Goal: Task Accomplishment & Management: Manage account settings

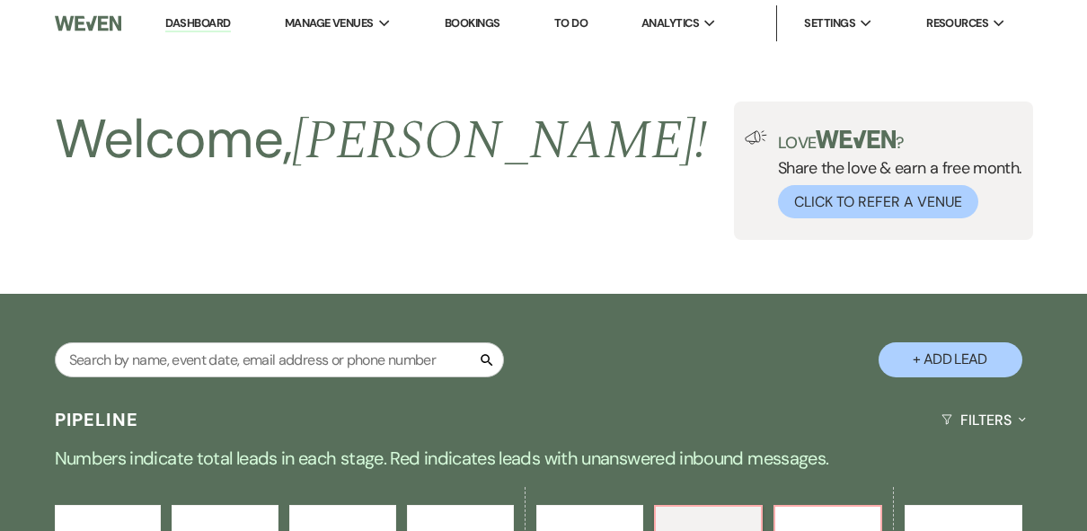
select select "6"
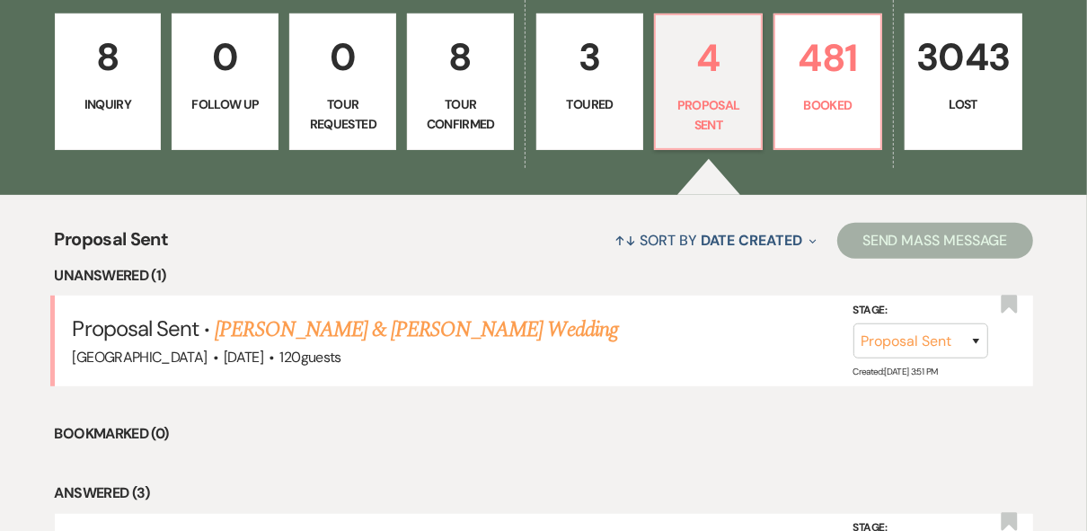
scroll to position [575, 0]
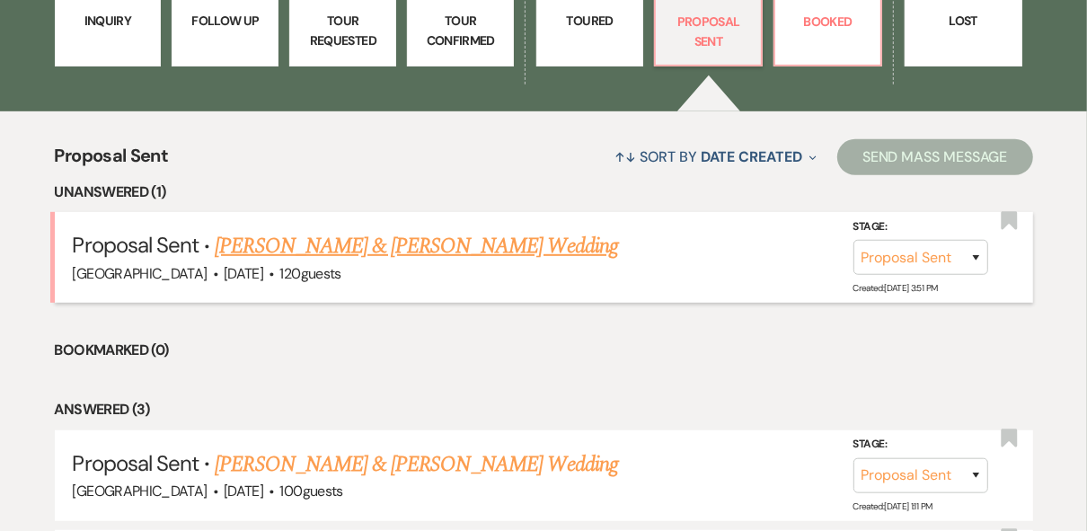
click at [424, 245] on link "[PERSON_NAME] & [PERSON_NAME] Wedding" at bounding box center [416, 246] width 403 height 32
select select "6"
select select "5"
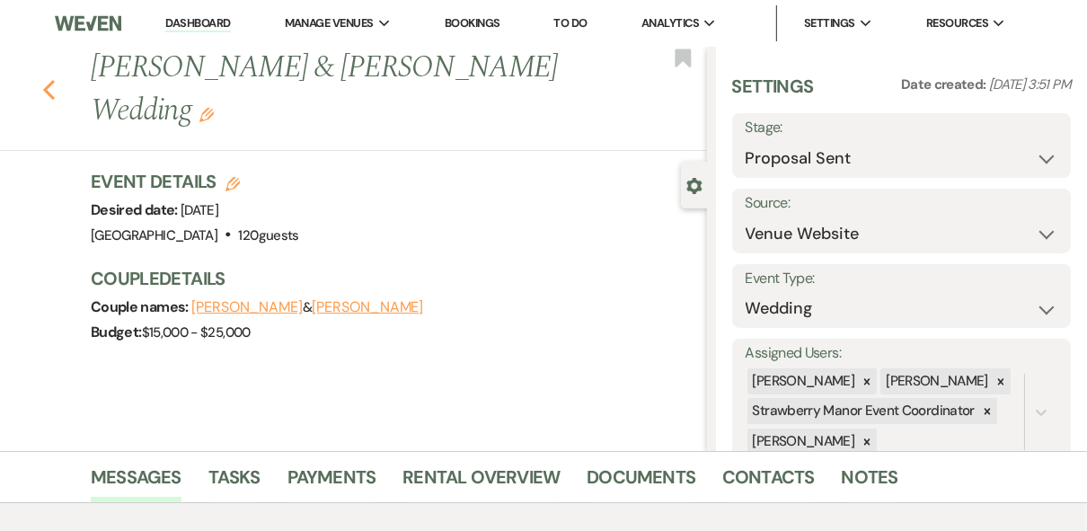
click at [54, 87] on icon "Previous" at bounding box center [48, 90] width 13 height 22
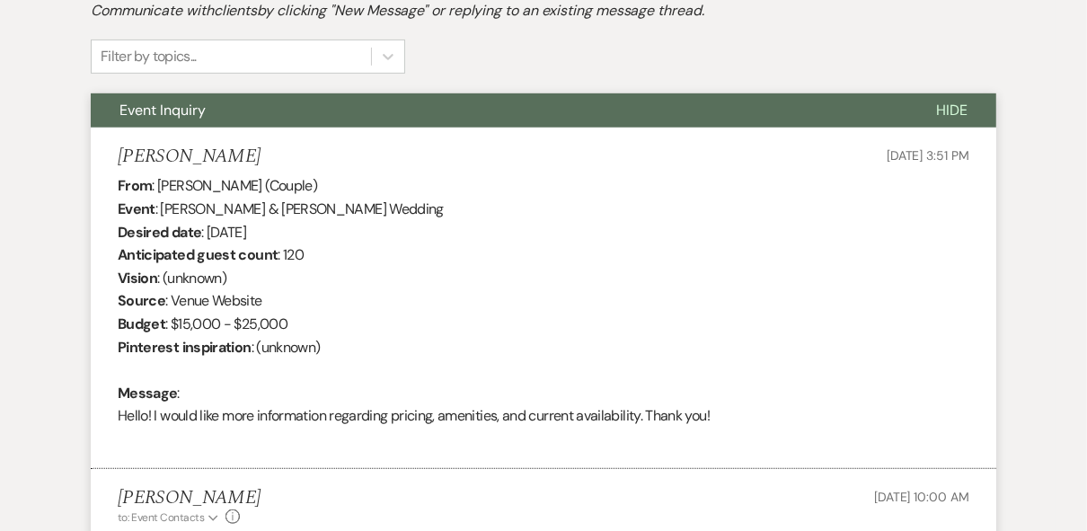
select select "6"
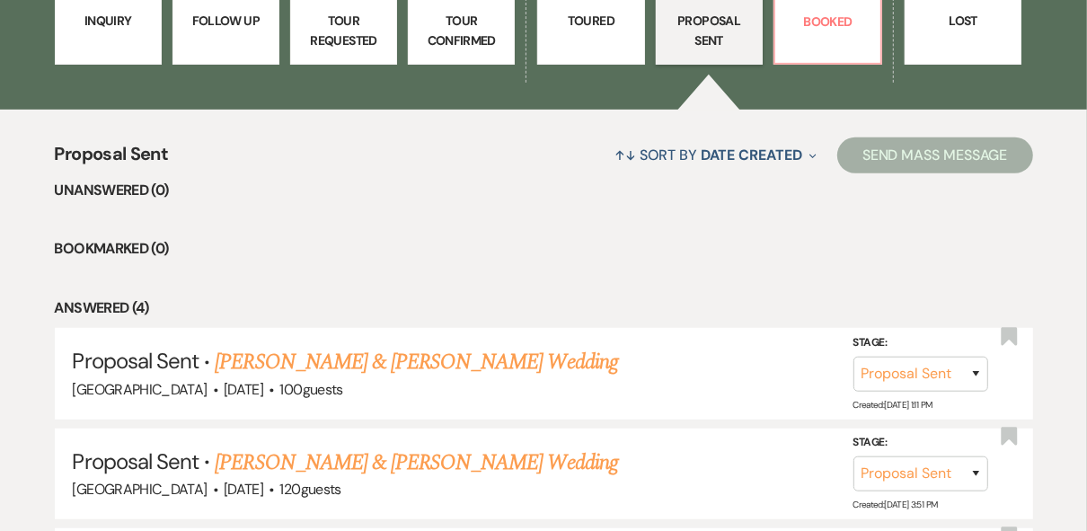
click at [613, 262] on ul "Unanswered (0) Bookmarked (0) Answered (4) Proposal Sent · [PERSON_NAME] & [PER…" at bounding box center [544, 449] width 979 height 541
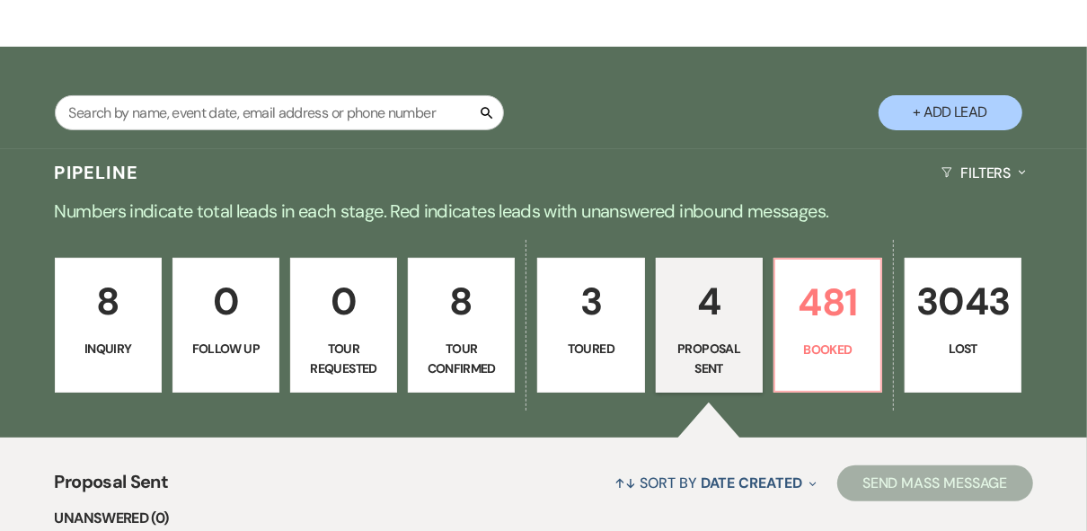
scroll to position [185, 0]
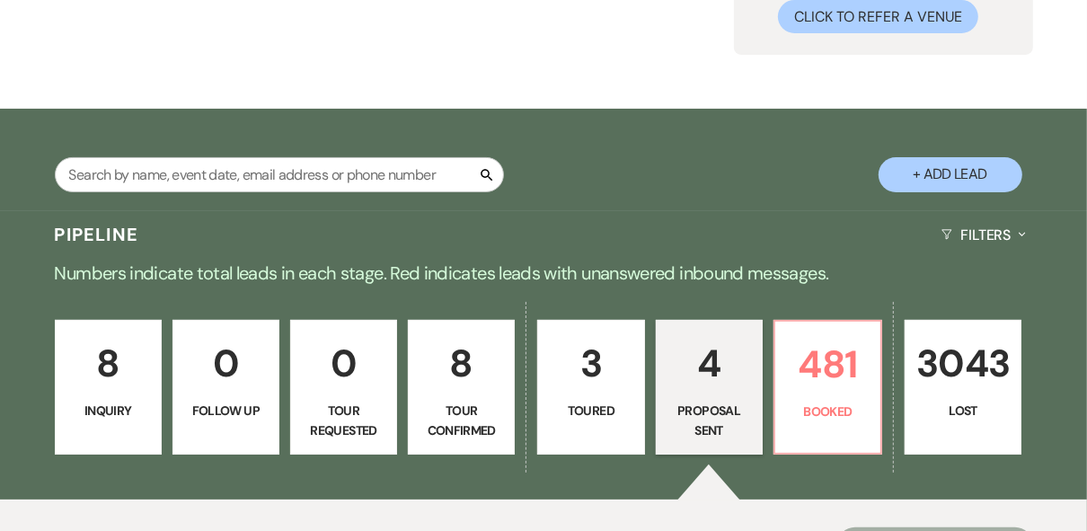
click at [626, 381] on p "3" at bounding box center [591, 363] width 84 height 60
select select "5"
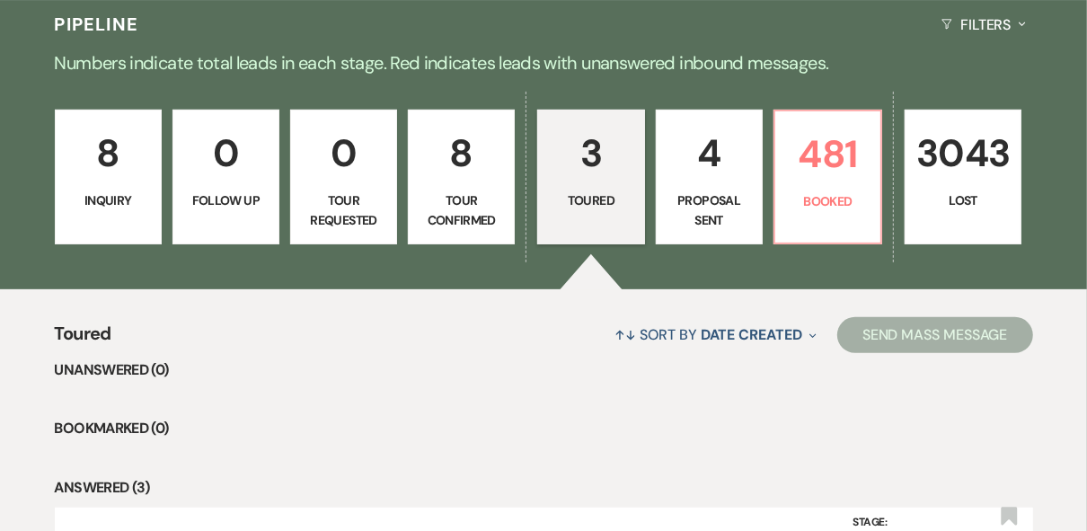
scroll to position [473, 0]
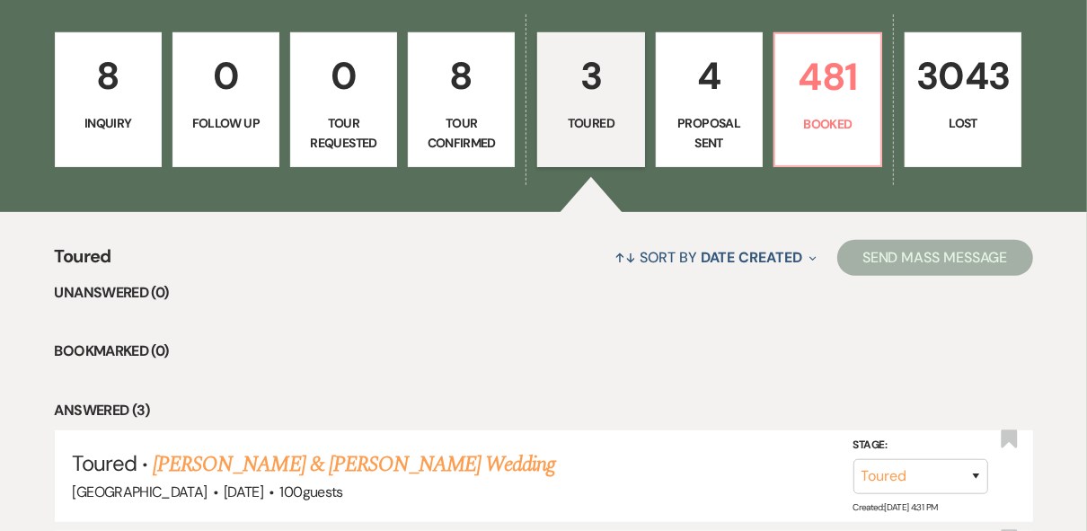
click at [439, 113] on p "Tour Confirmed" at bounding box center [462, 133] width 84 height 40
select select "4"
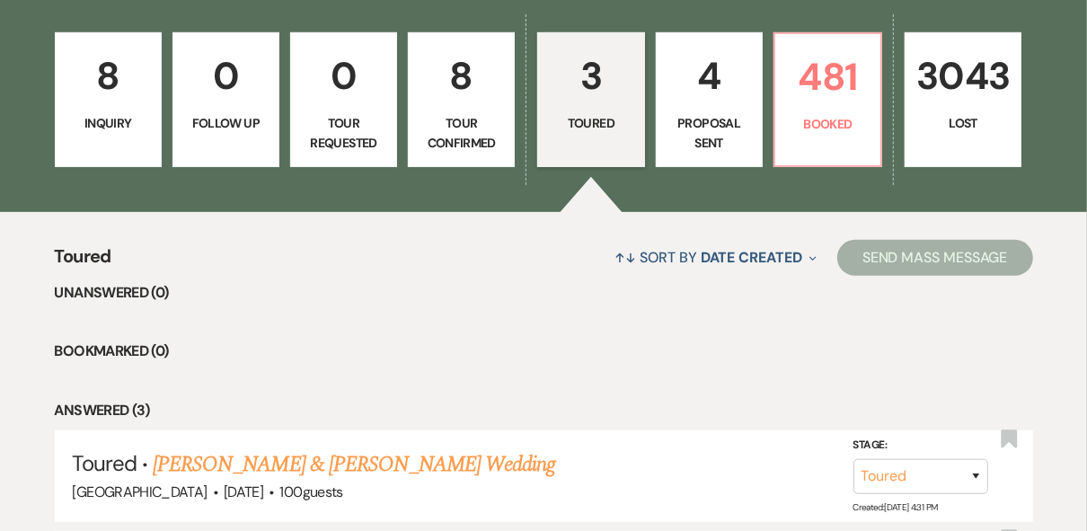
select select "4"
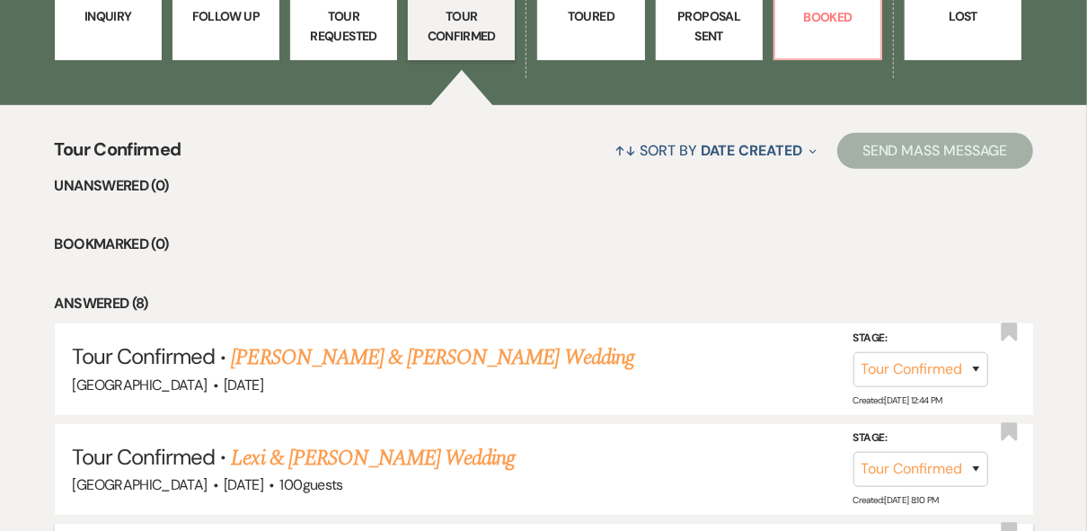
scroll to position [364, 0]
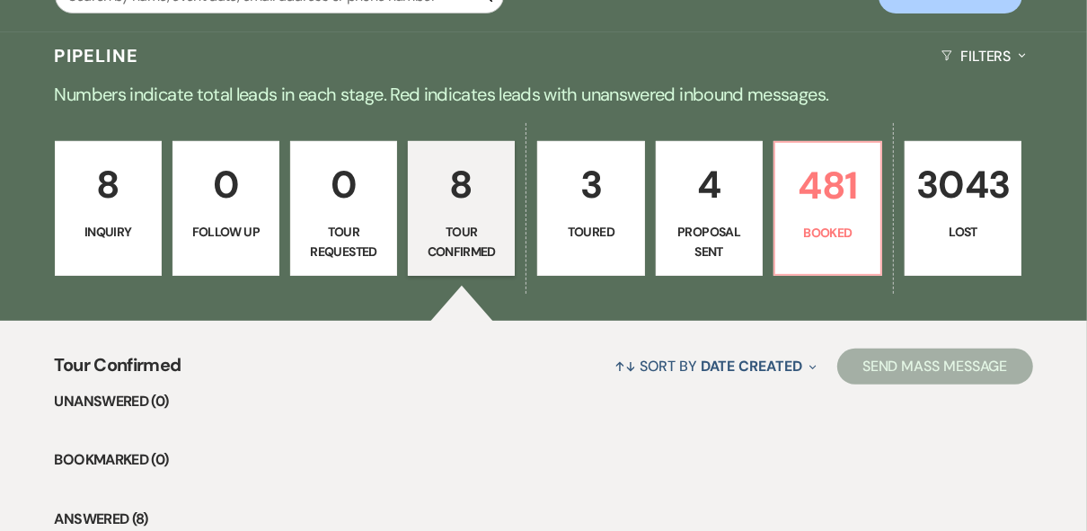
click at [93, 209] on p "8" at bounding box center [109, 185] width 84 height 60
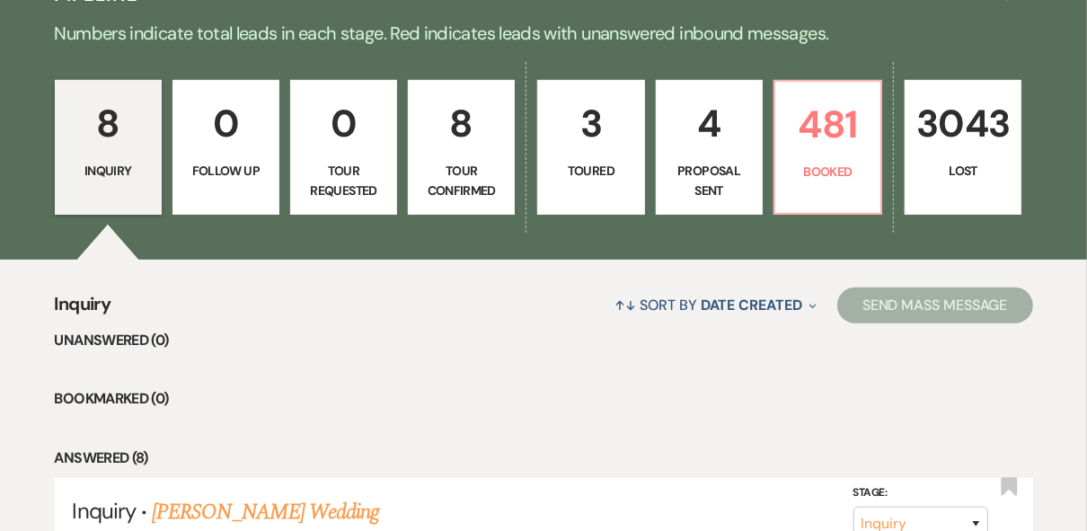
scroll to position [364, 0]
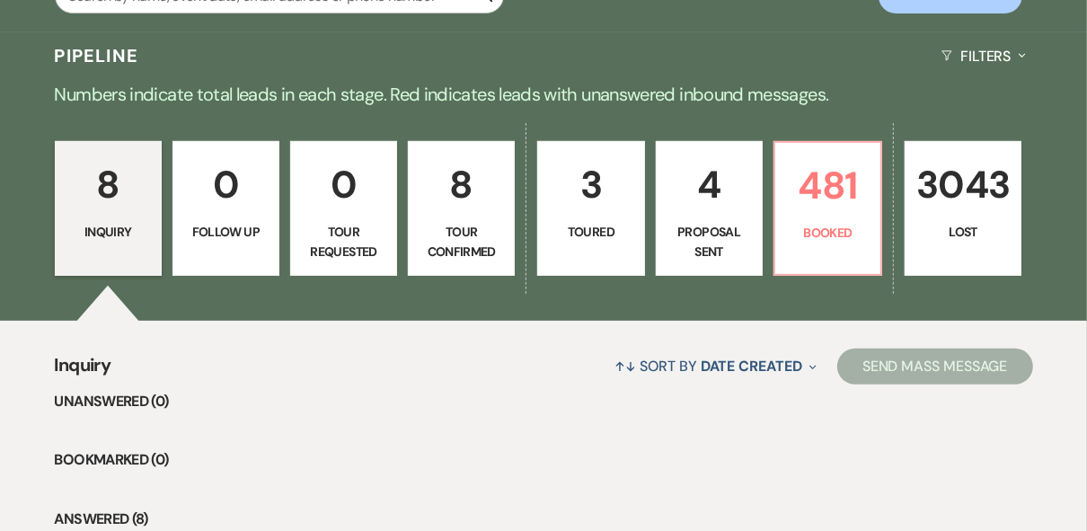
click at [717, 224] on p "Proposal Sent" at bounding box center [710, 242] width 84 height 40
select select "6"
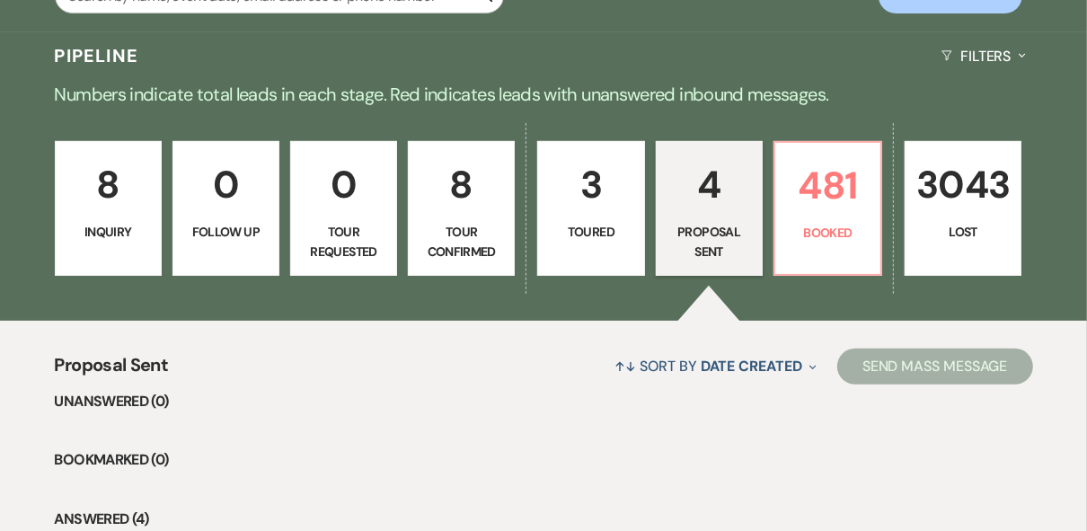
click at [448, 235] on p "Tour Confirmed" at bounding box center [462, 242] width 84 height 40
select select "4"
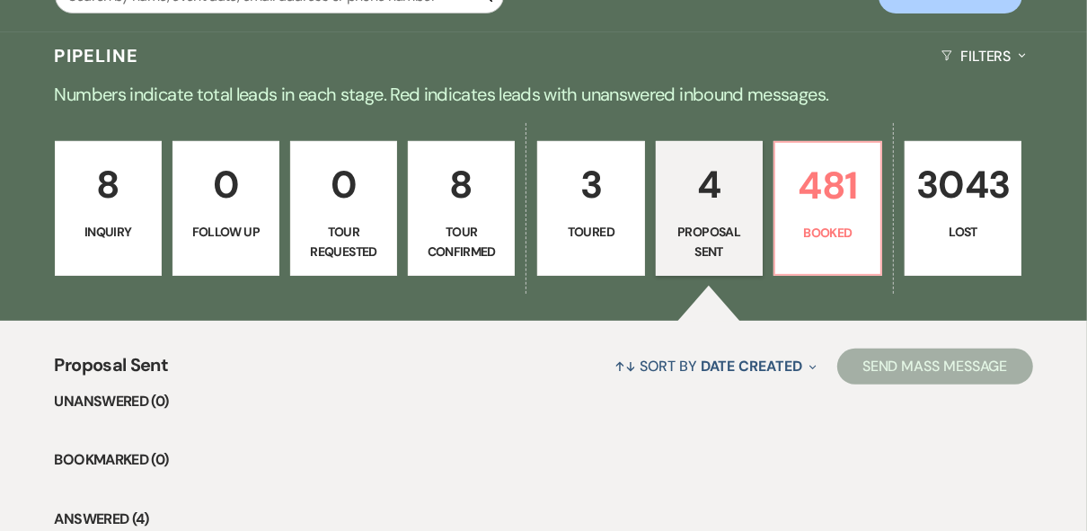
select select "4"
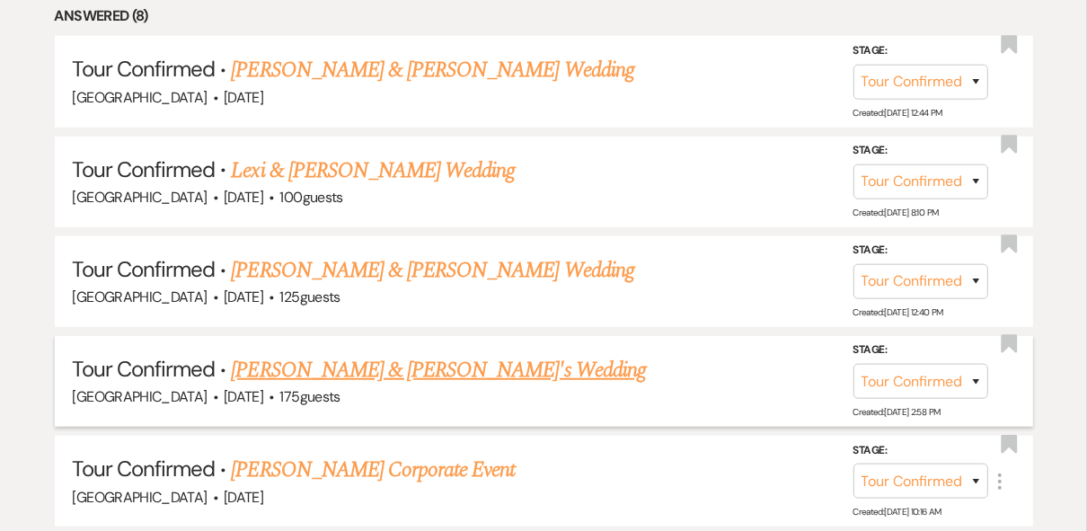
scroll to position [364, 0]
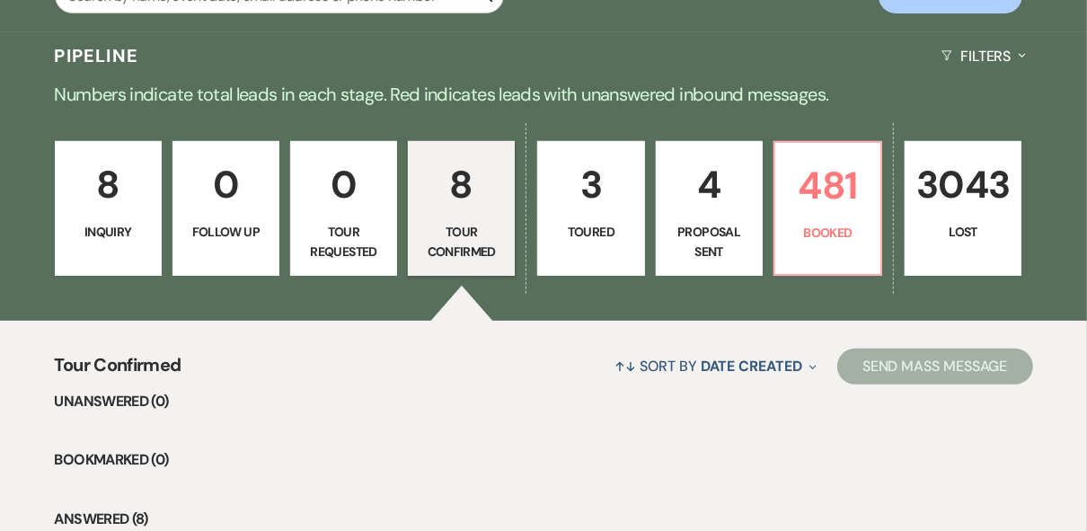
click at [693, 192] on p "4" at bounding box center [710, 185] width 84 height 60
select select "6"
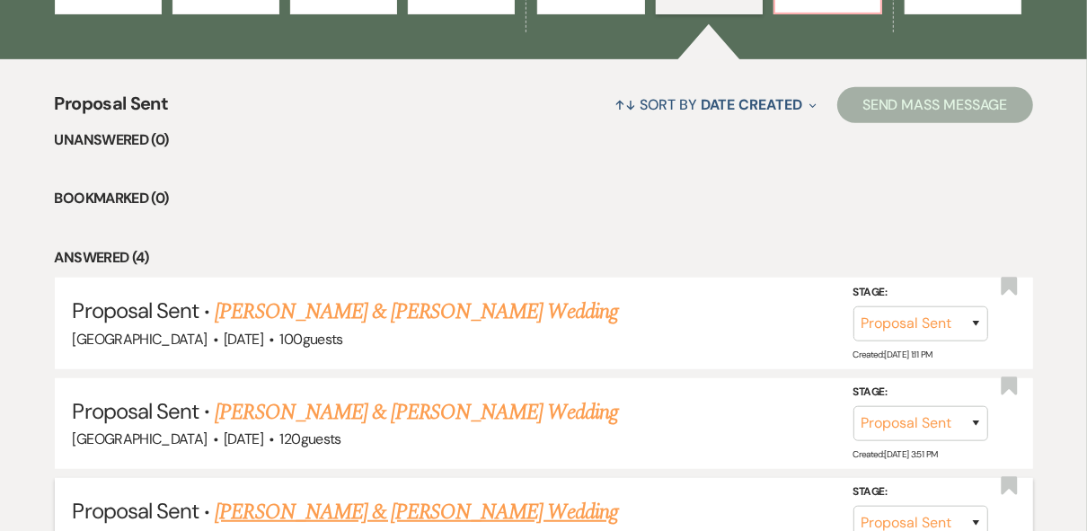
scroll to position [795, 0]
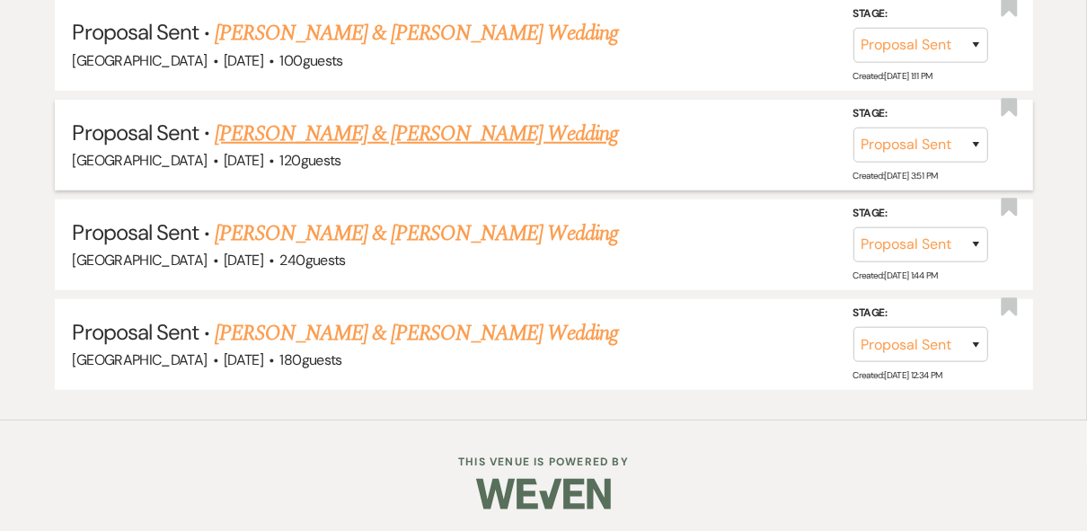
click at [313, 127] on link "[PERSON_NAME] & [PERSON_NAME] Wedding" at bounding box center [416, 134] width 403 height 32
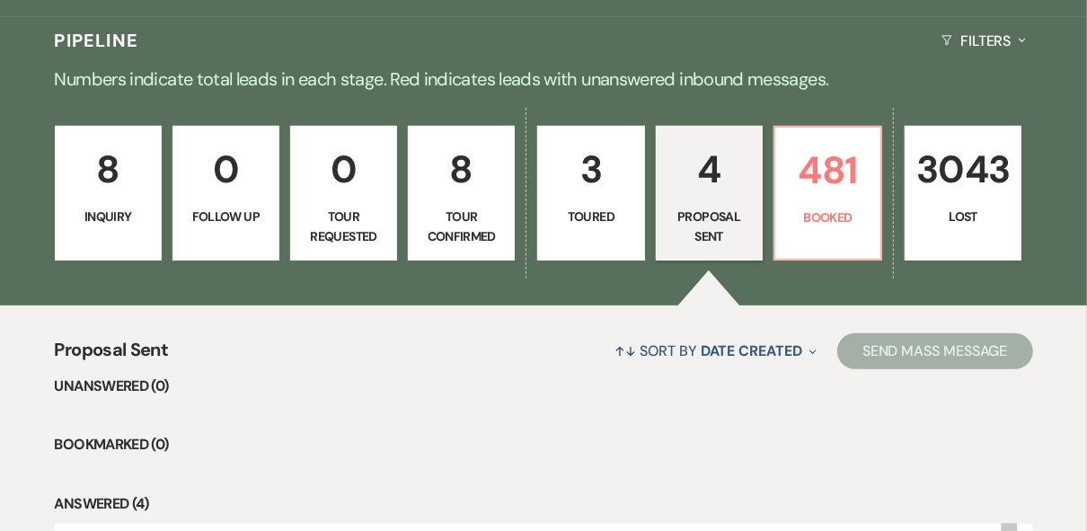
scroll to position [343, 0]
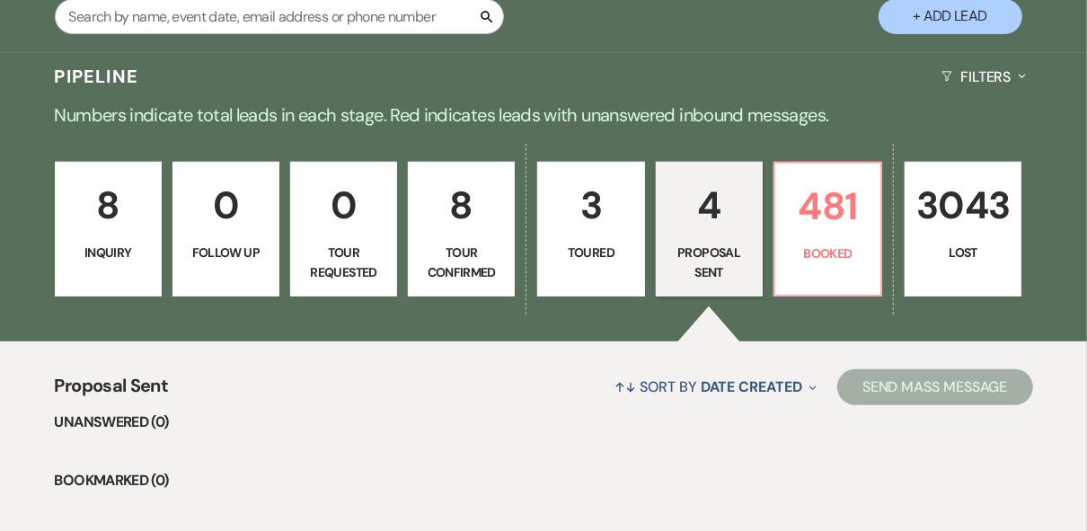
select select "6"
select select "5"
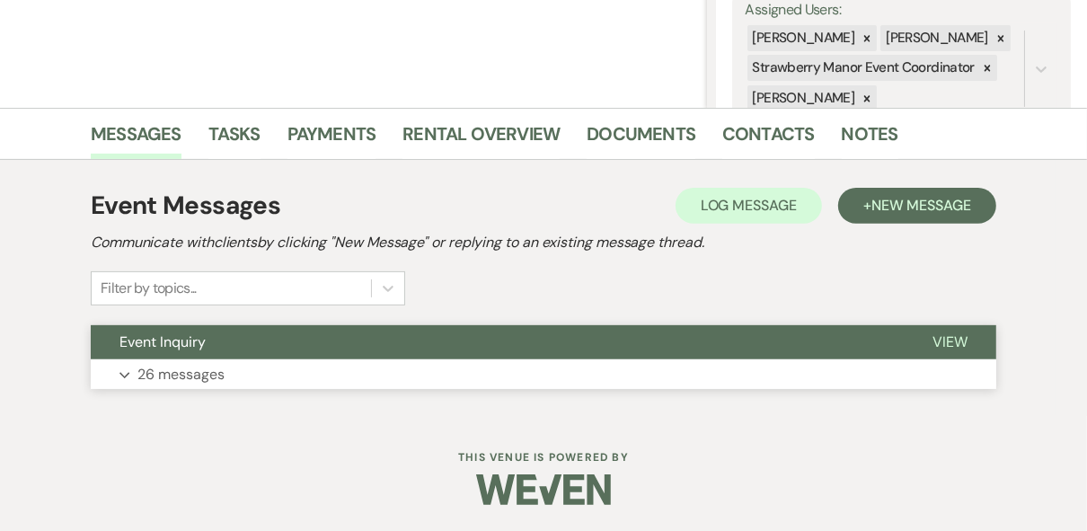
click at [955, 340] on span "View" at bounding box center [950, 342] width 35 height 19
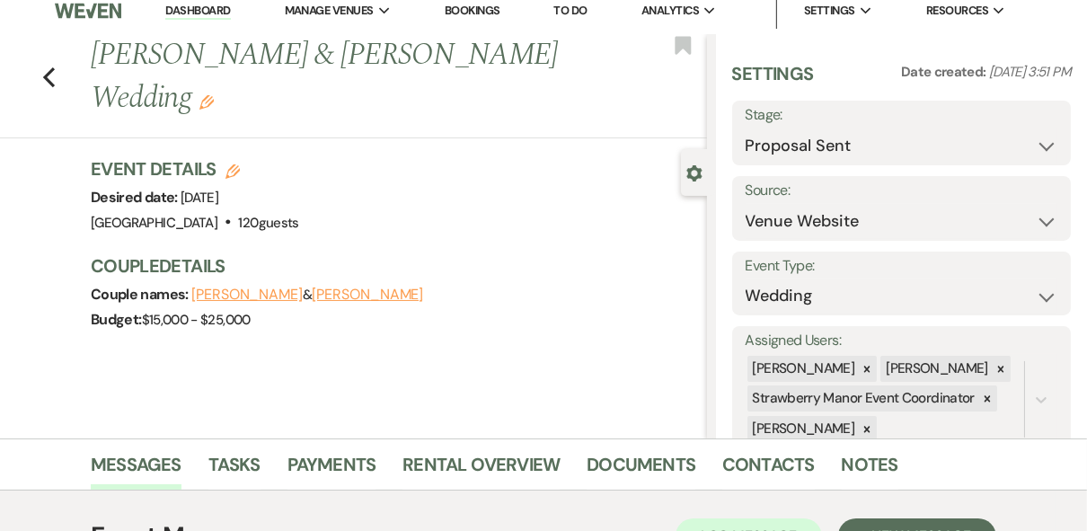
scroll to position [0, 0]
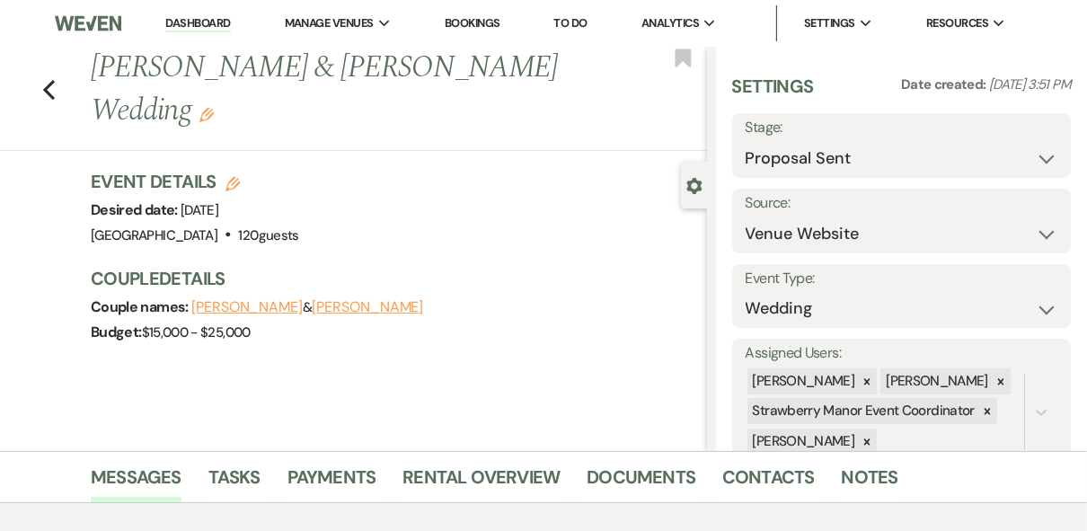
click at [203, 23] on link "Dashboard" at bounding box center [197, 23] width 65 height 17
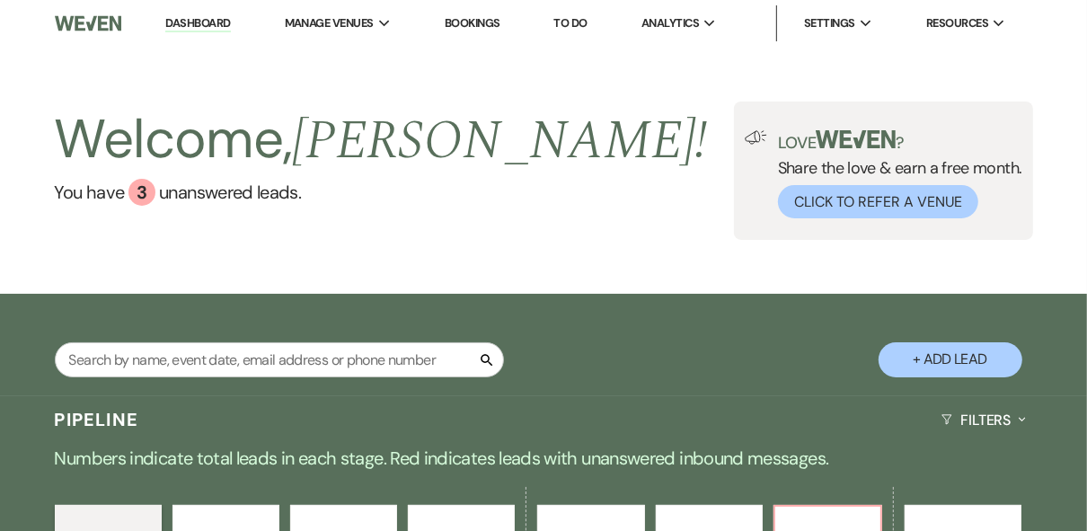
click at [510, 179] on div "Welcome, [PERSON_NAME] ! You have 3 unanswered lead s . Love ? Share the love &…" at bounding box center [543, 171] width 1087 height 138
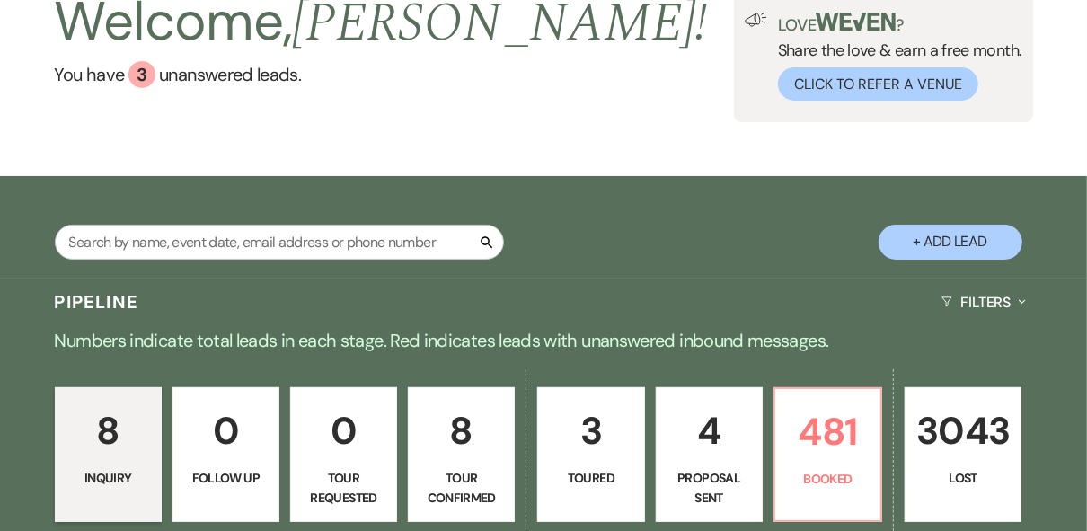
scroll to position [216, 0]
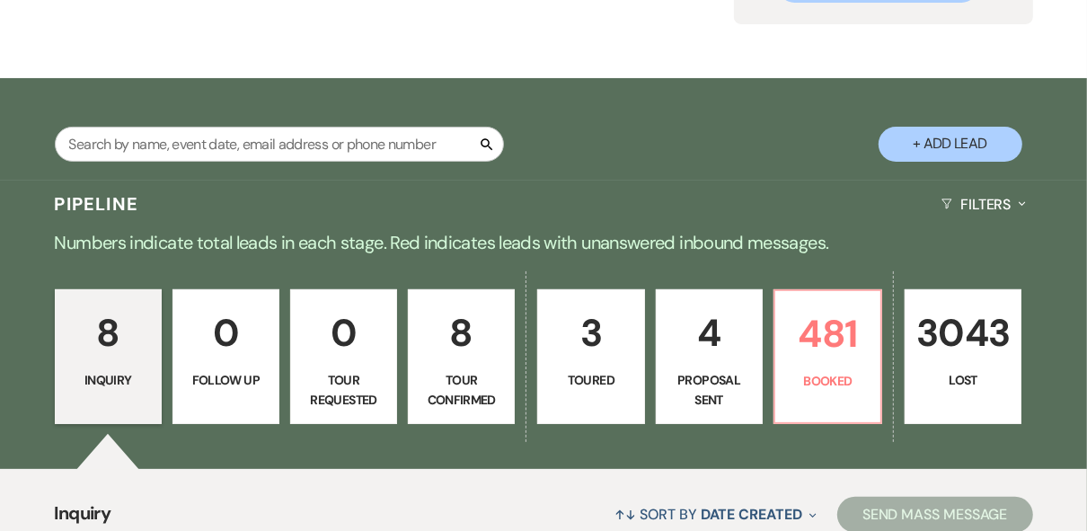
click at [728, 370] on p "Proposal Sent" at bounding box center [710, 390] width 84 height 40
select select "6"
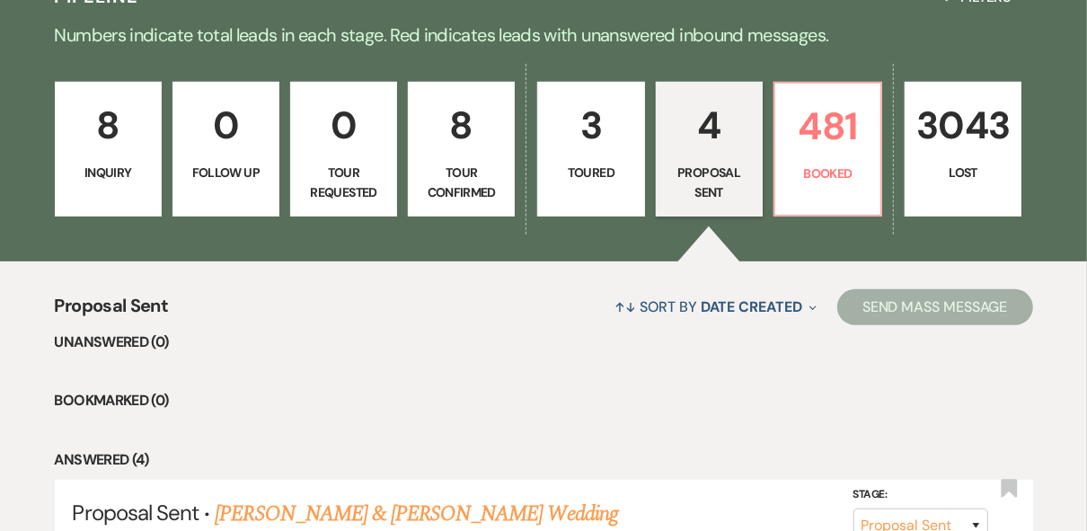
scroll to position [431, 0]
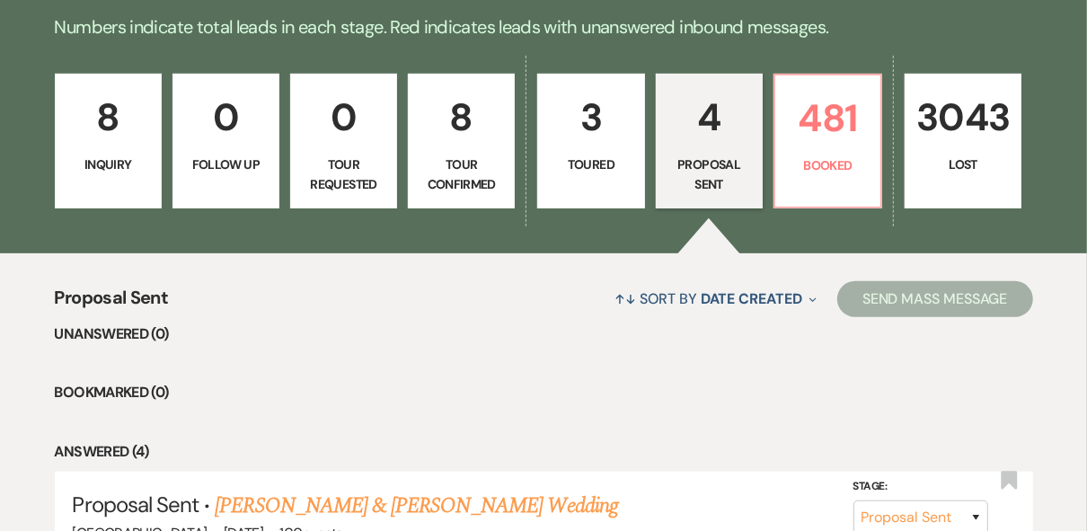
click at [611, 177] on link "3 Toured" at bounding box center [590, 141] width 107 height 135
select select "5"
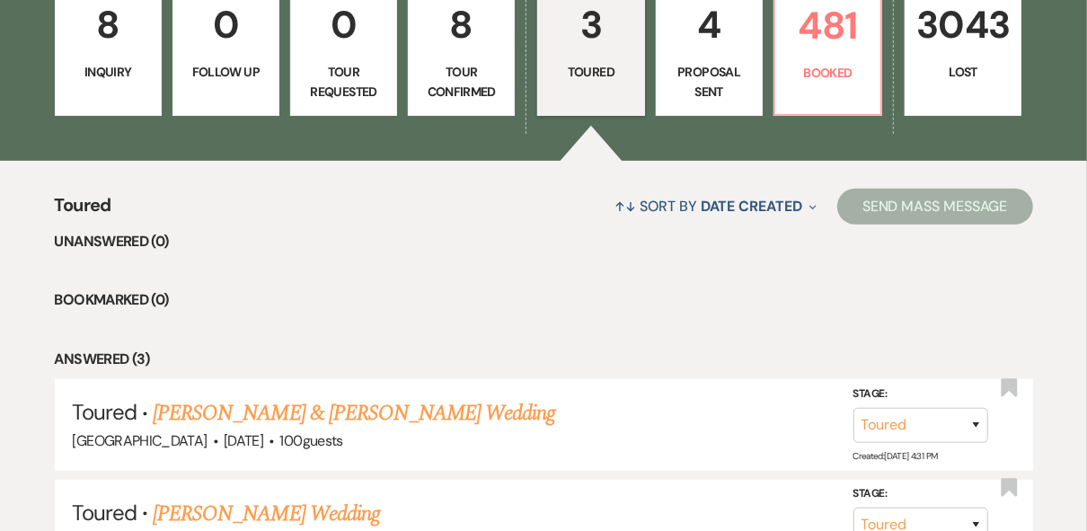
scroll to position [359, 0]
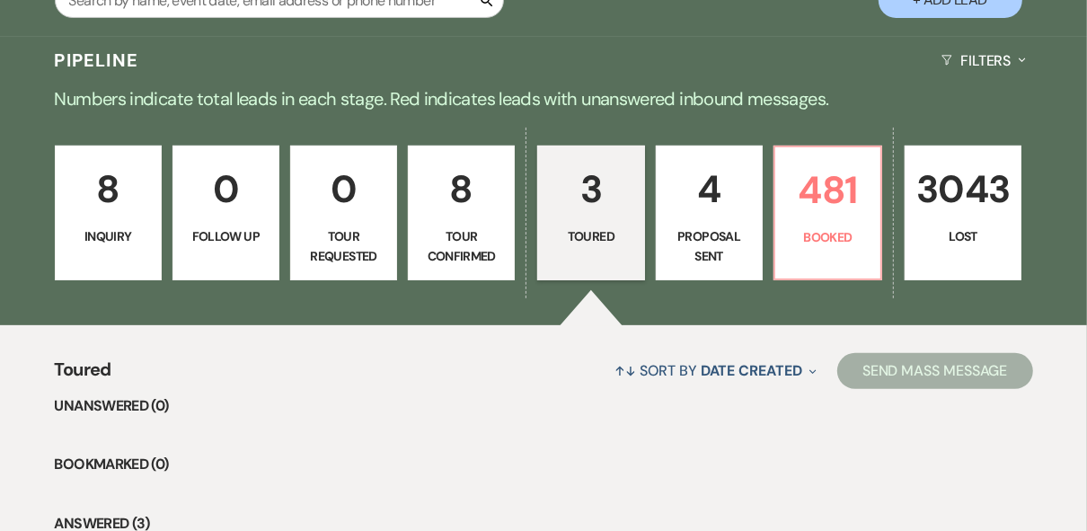
click at [446, 230] on p "Tour Confirmed" at bounding box center [462, 246] width 84 height 40
select select "4"
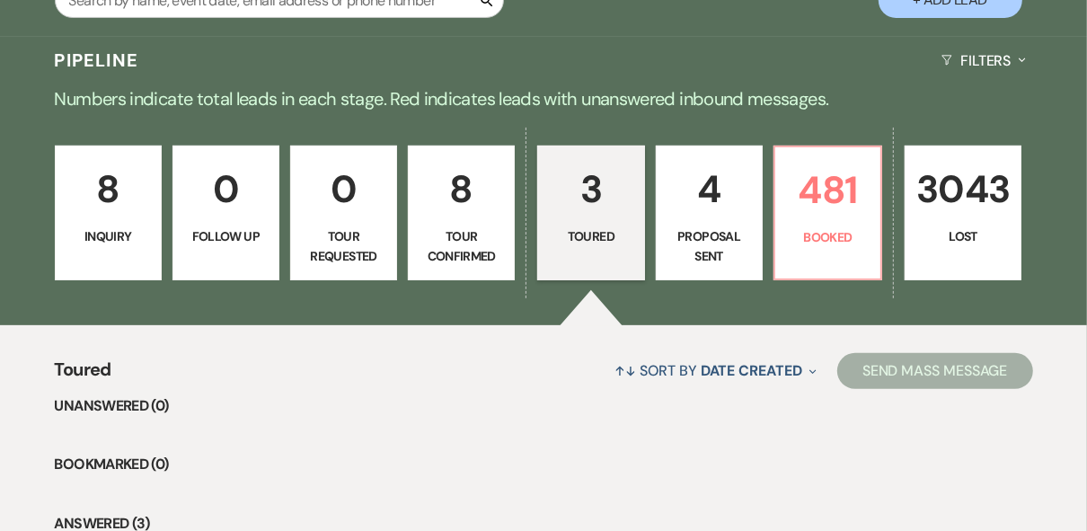
select select "4"
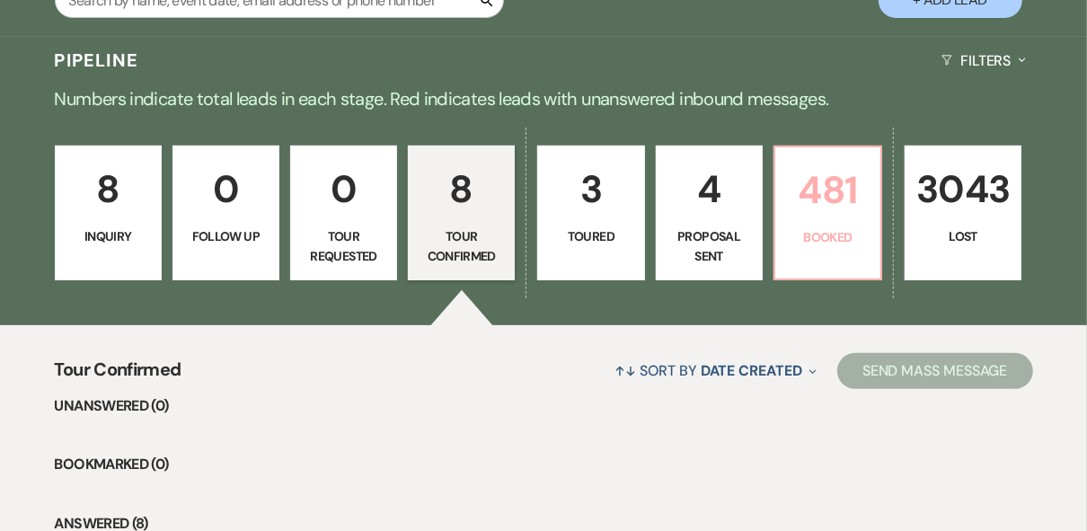
click at [827, 195] on p "481" at bounding box center [828, 190] width 84 height 60
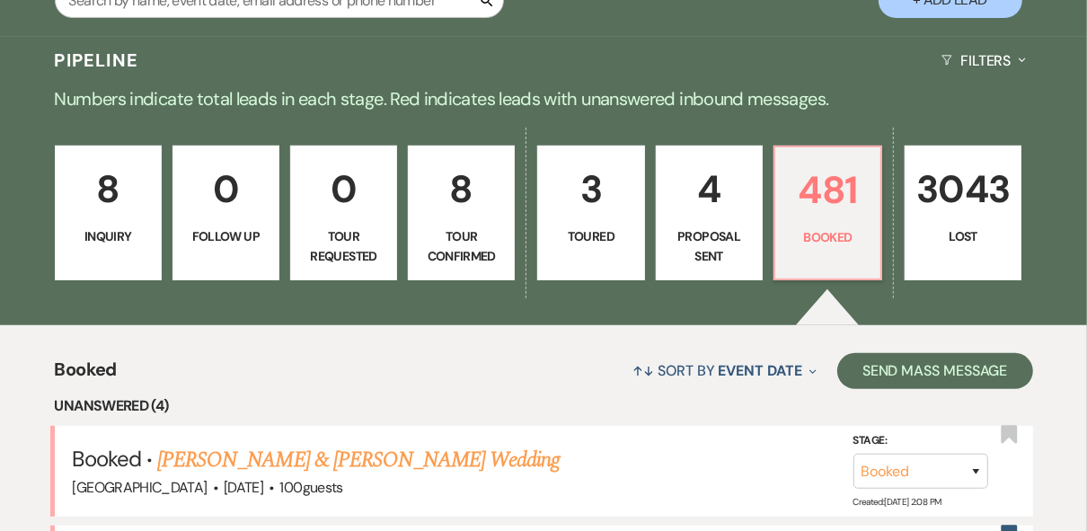
scroll to position [647, 0]
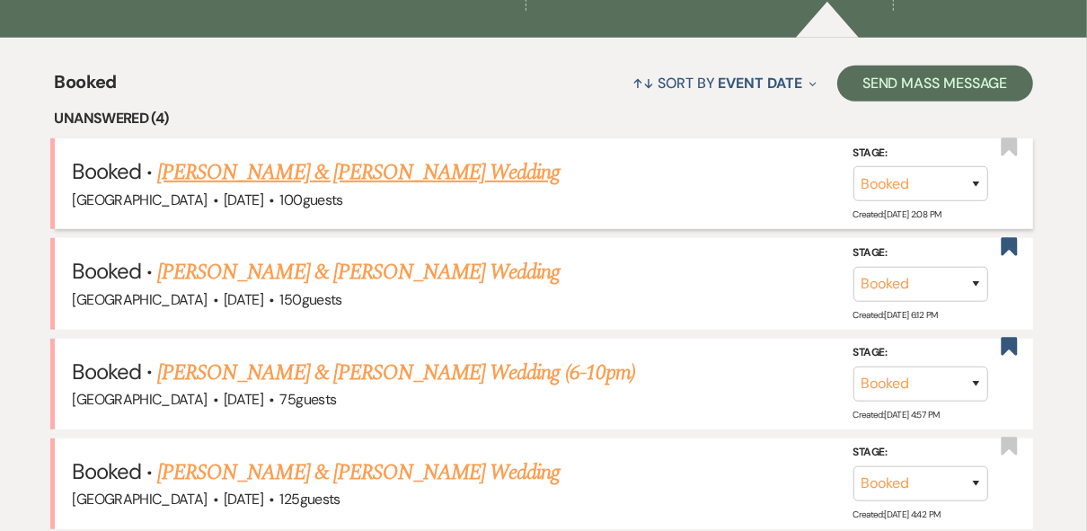
click at [295, 166] on link "[PERSON_NAME] & [PERSON_NAME] Wedding" at bounding box center [358, 172] width 403 height 32
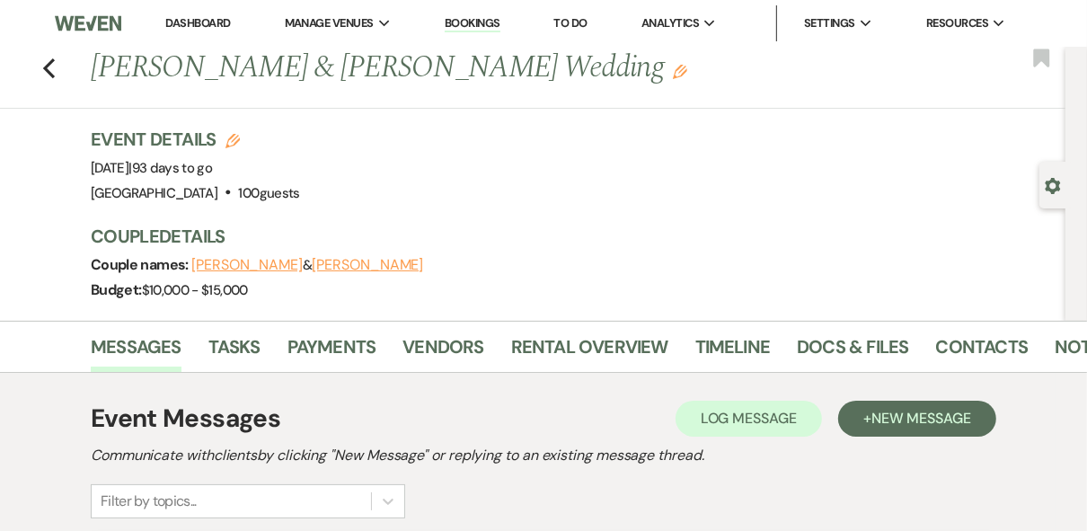
click at [210, 19] on link "Dashboard" at bounding box center [197, 22] width 65 height 15
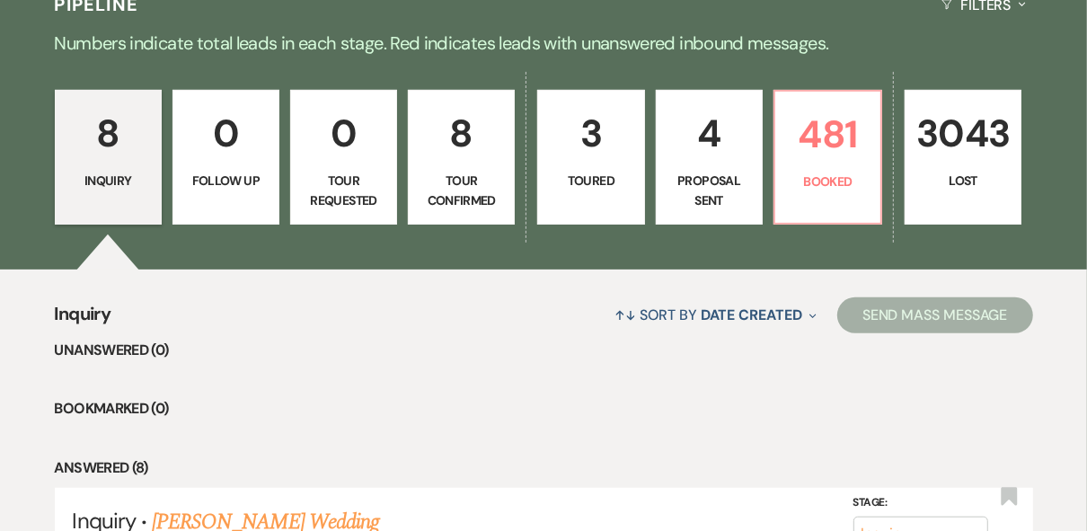
scroll to position [431, 0]
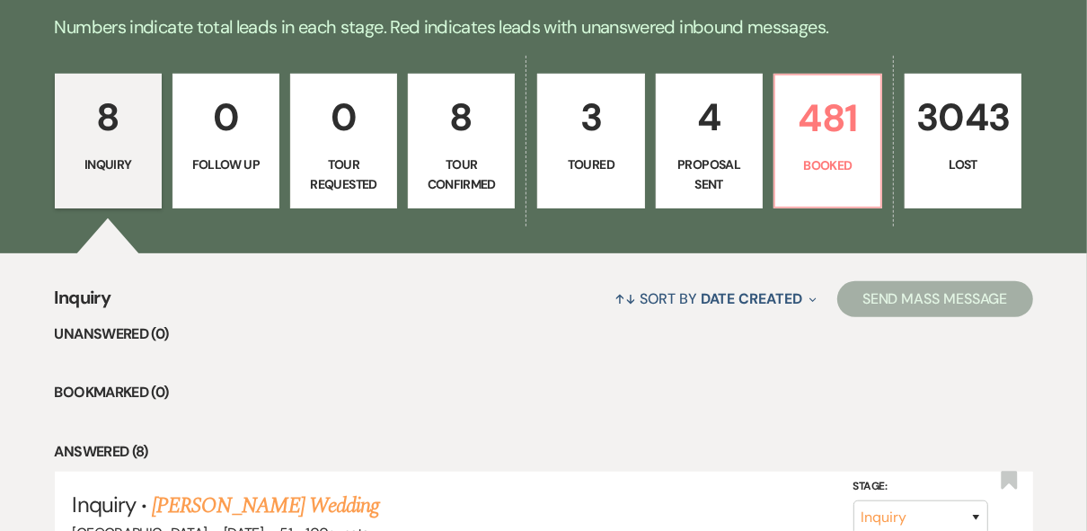
click at [332, 157] on p "Tour Requested" at bounding box center [344, 175] width 84 height 40
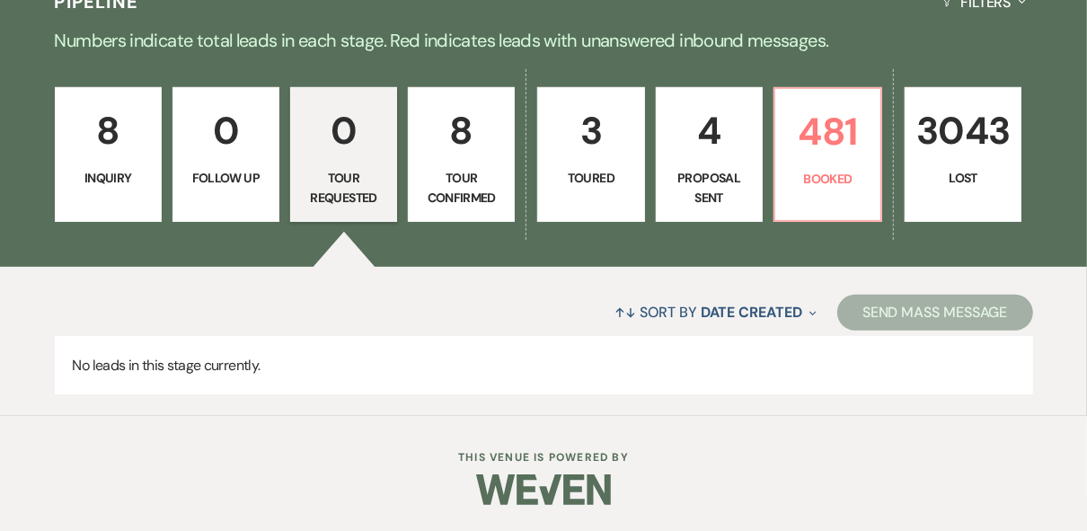
click at [99, 176] on p "Inquiry" at bounding box center [109, 178] width 84 height 20
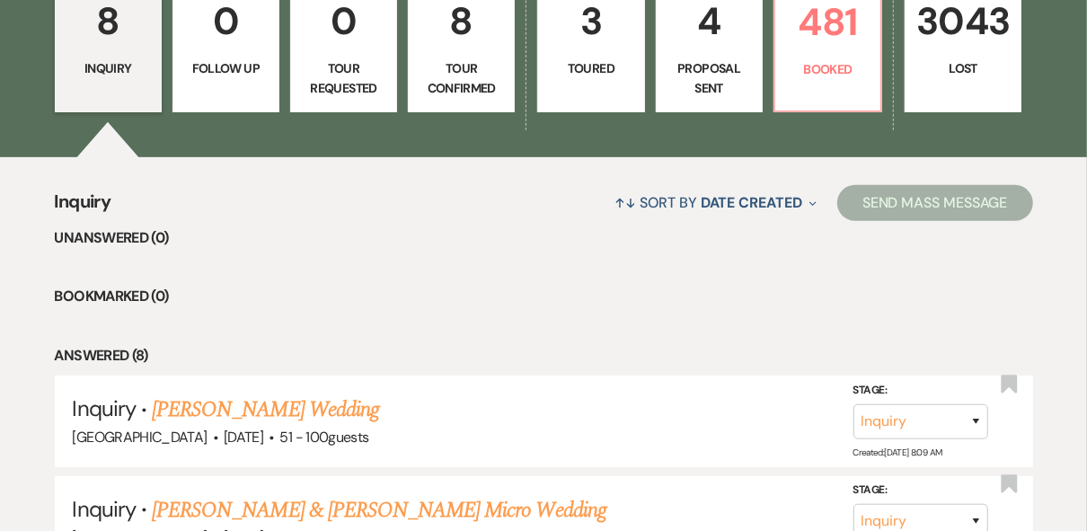
scroll to position [706, 0]
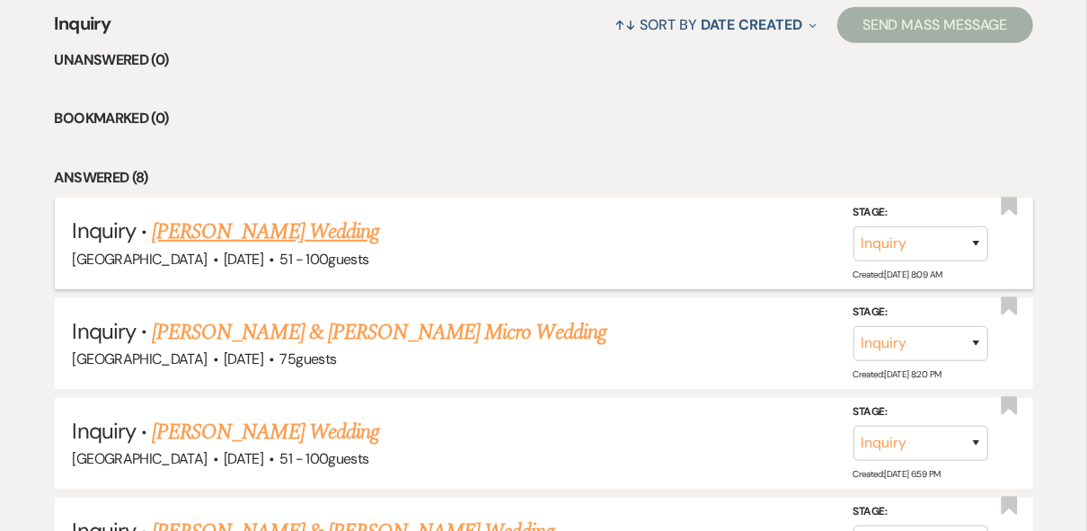
click at [346, 232] on link "[PERSON_NAME] Wedding" at bounding box center [265, 232] width 227 height 32
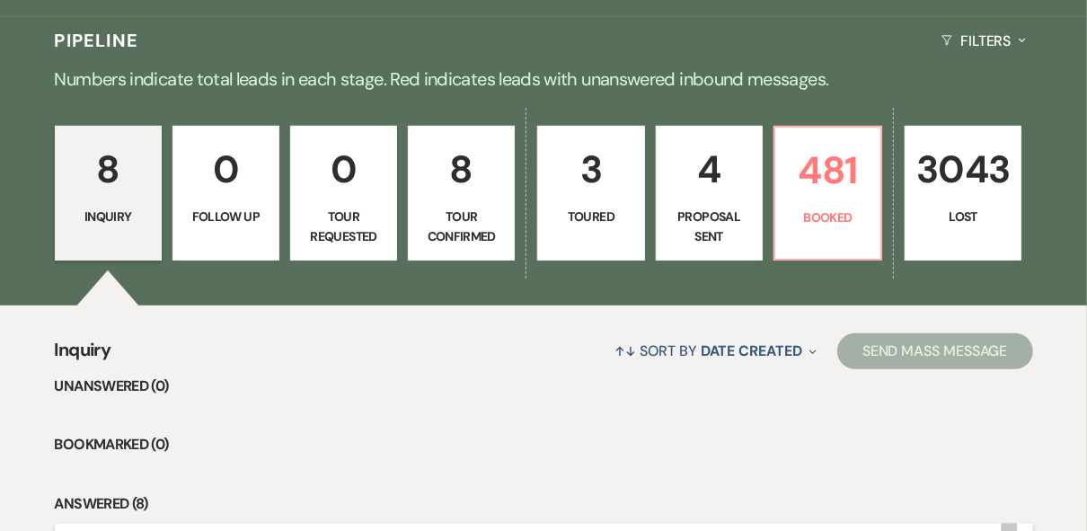
scroll to position [343, 0]
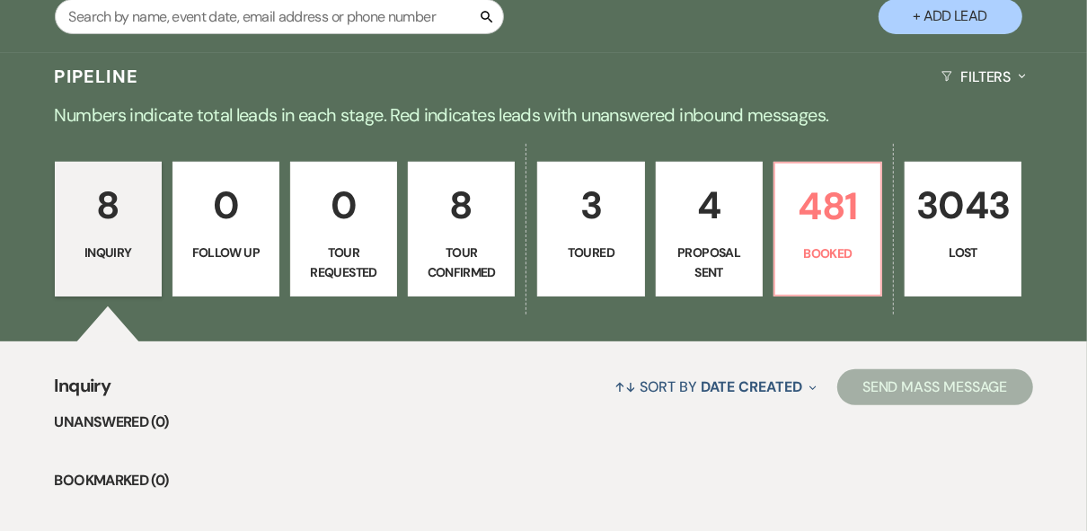
select select "2"
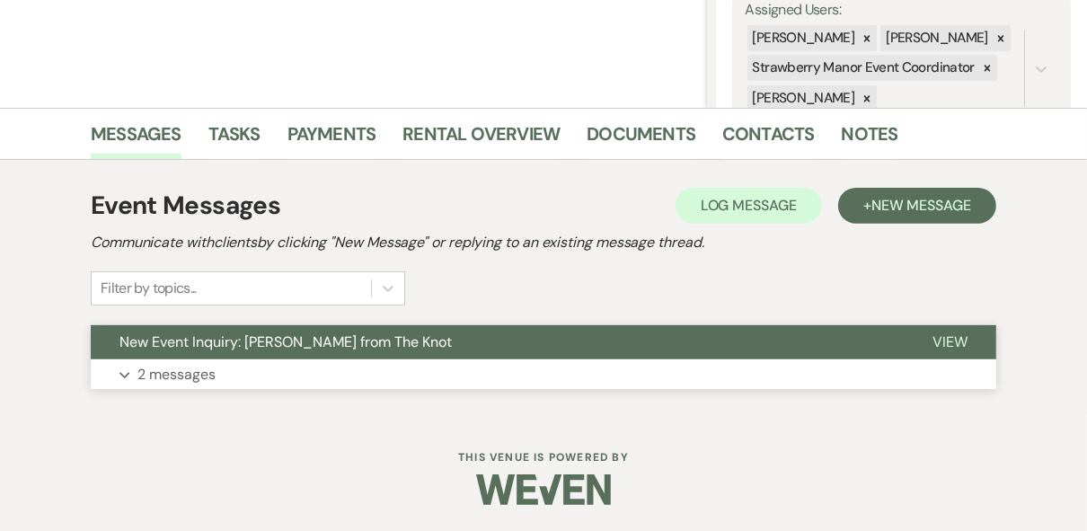
click at [982, 336] on button "View" at bounding box center [950, 342] width 93 height 34
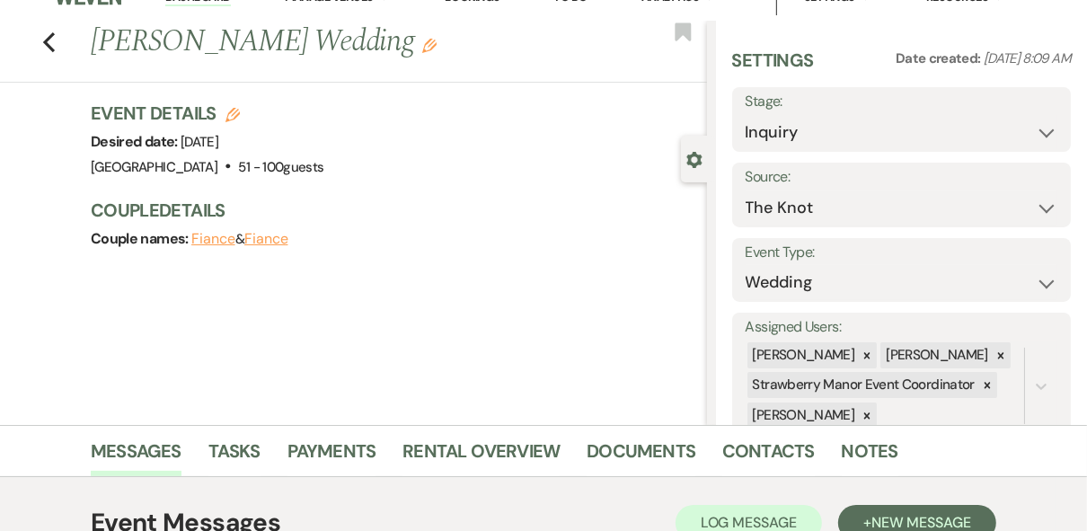
scroll to position [0, 0]
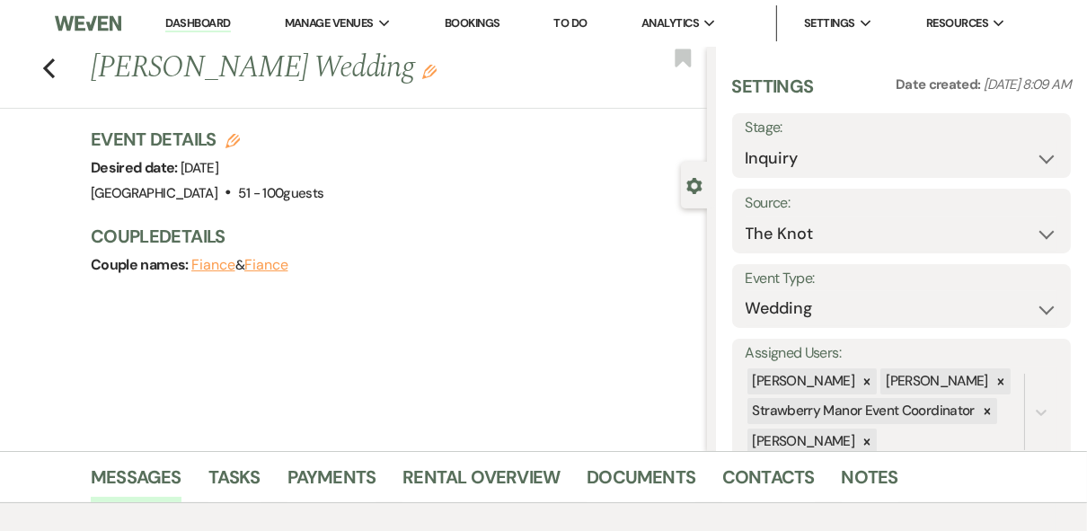
click at [175, 26] on link "Dashboard" at bounding box center [197, 23] width 65 height 17
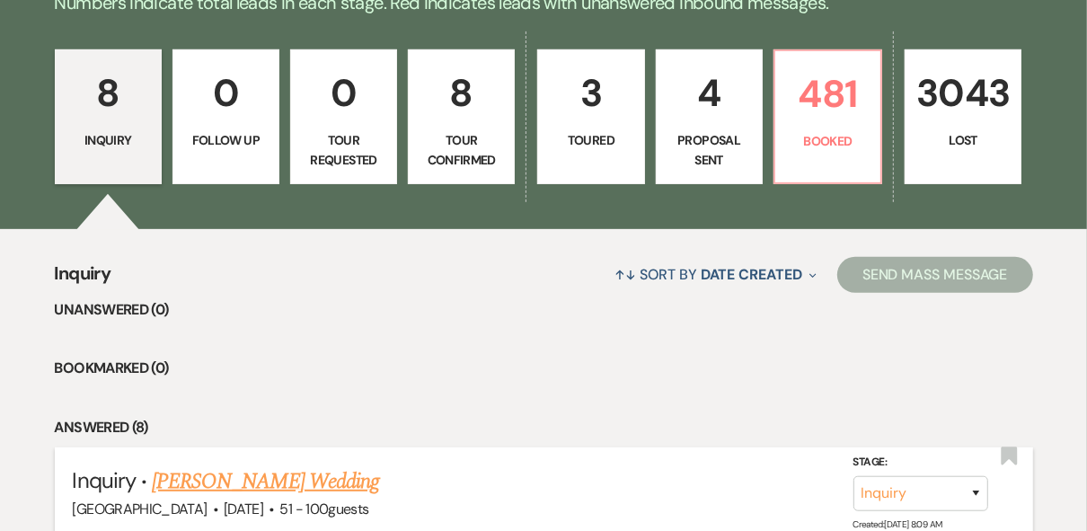
scroll to position [431, 0]
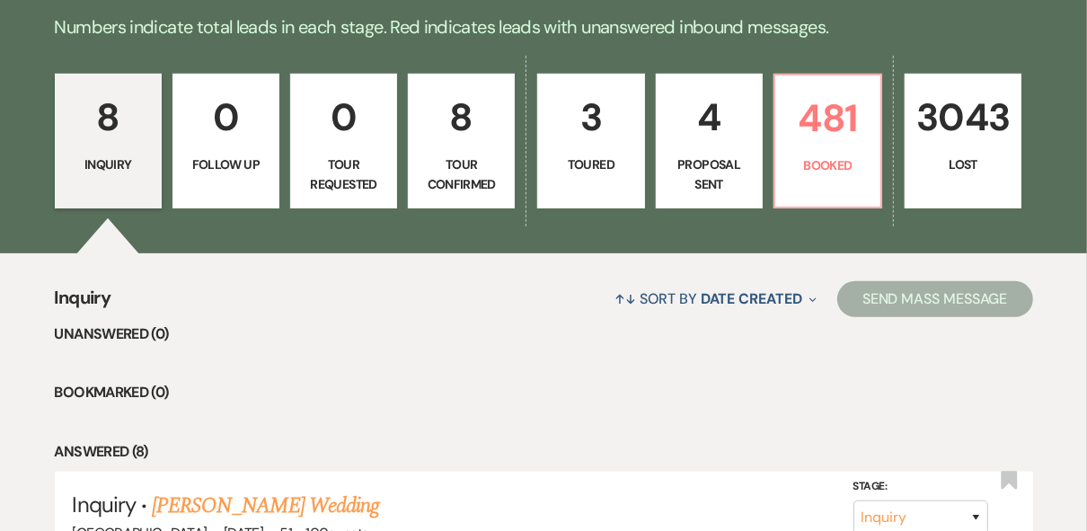
click at [714, 190] on p "Proposal Sent" at bounding box center [710, 175] width 84 height 40
select select "6"
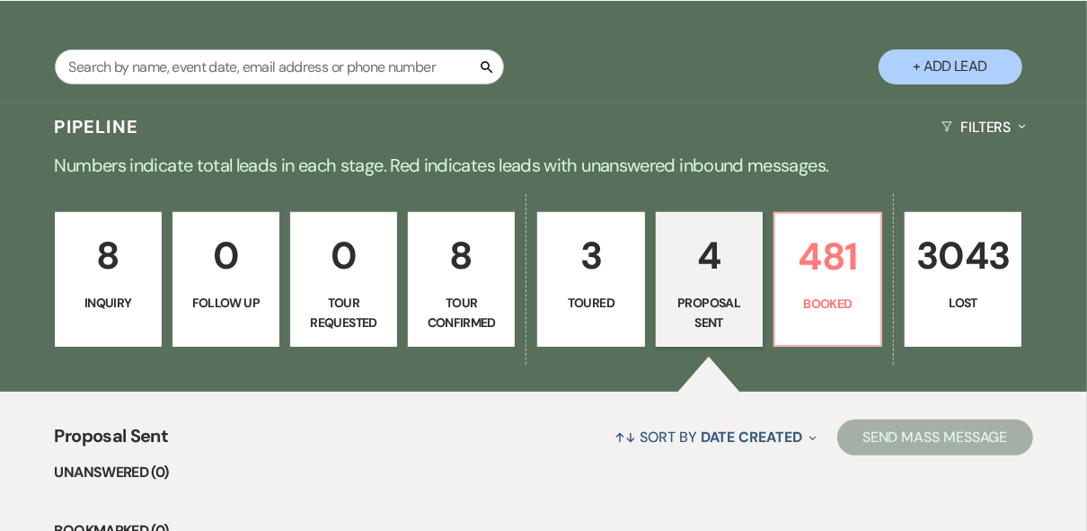
scroll to position [288, 0]
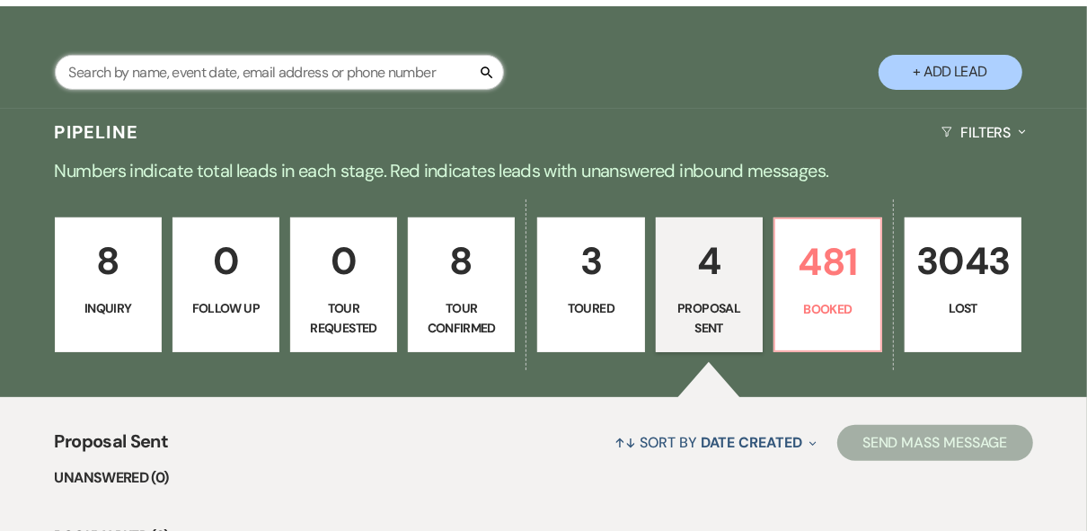
click at [192, 78] on input "text" at bounding box center [279, 72] width 449 height 35
click at [280, 22] on div "Search + Add Lead" at bounding box center [543, 59] width 1087 height 89
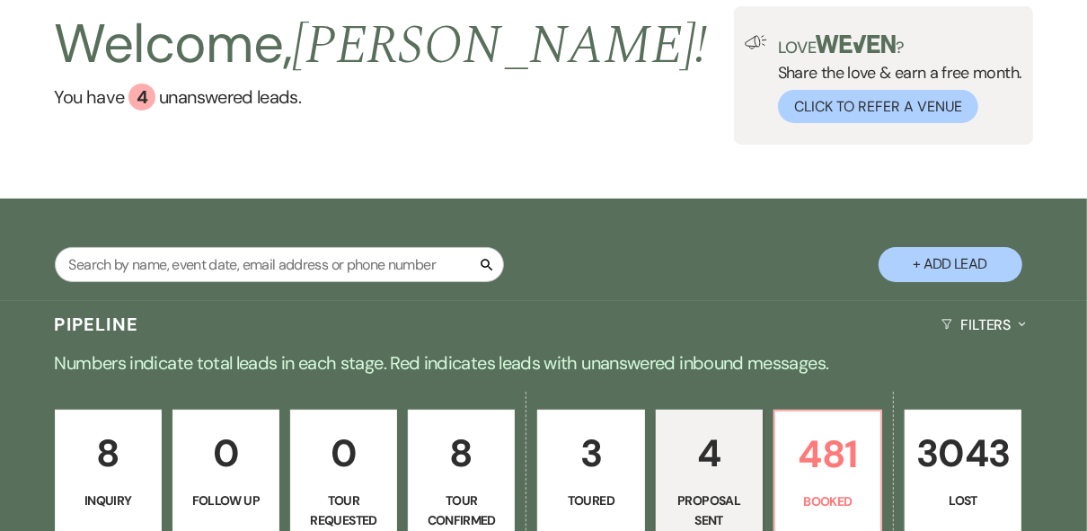
scroll to position [0, 0]
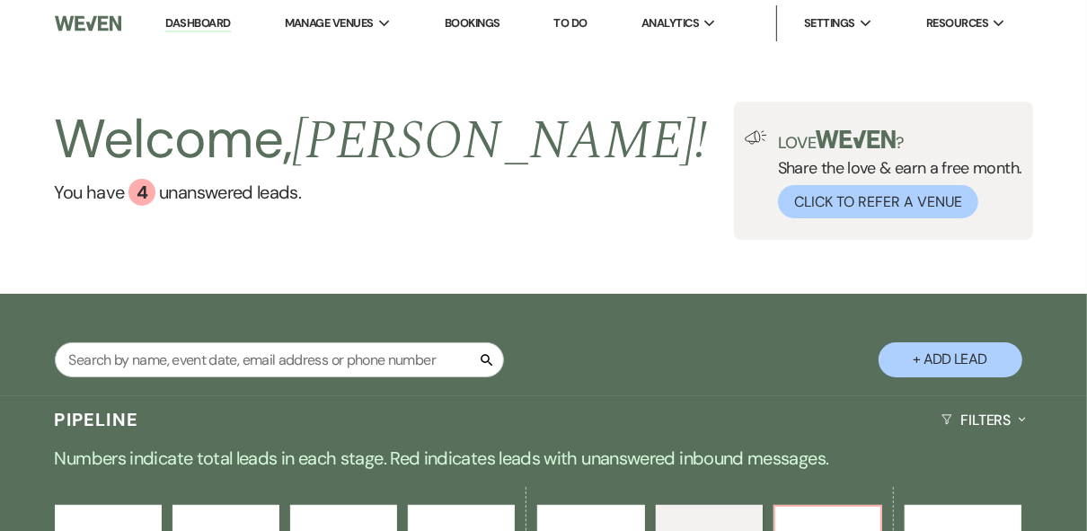
drag, startPoint x: 564, startPoint y: 212, endPoint x: 574, endPoint y: 219, distance: 13.0
click at [565, 215] on div "Welcome, [PERSON_NAME] ! You have 4 unanswered lead s . Love ? Share the love &…" at bounding box center [543, 171] width 1087 height 138
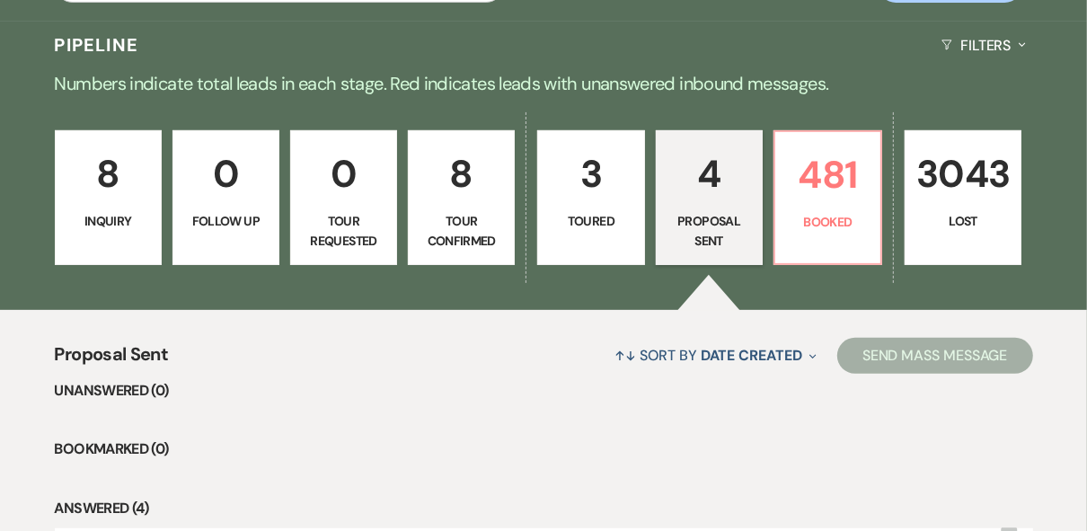
scroll to position [431, 0]
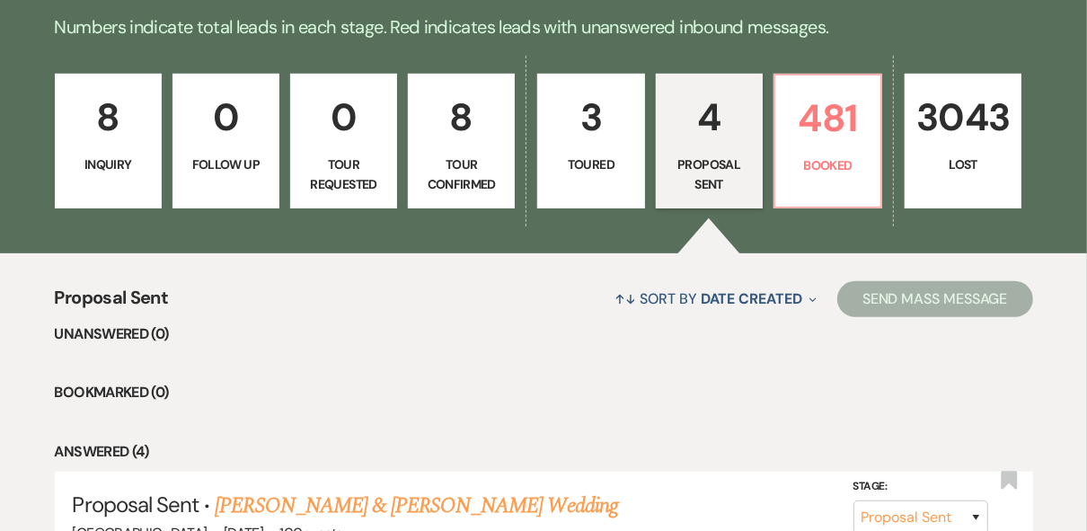
click at [439, 173] on p "Tour Confirmed" at bounding box center [462, 175] width 84 height 40
select select "4"
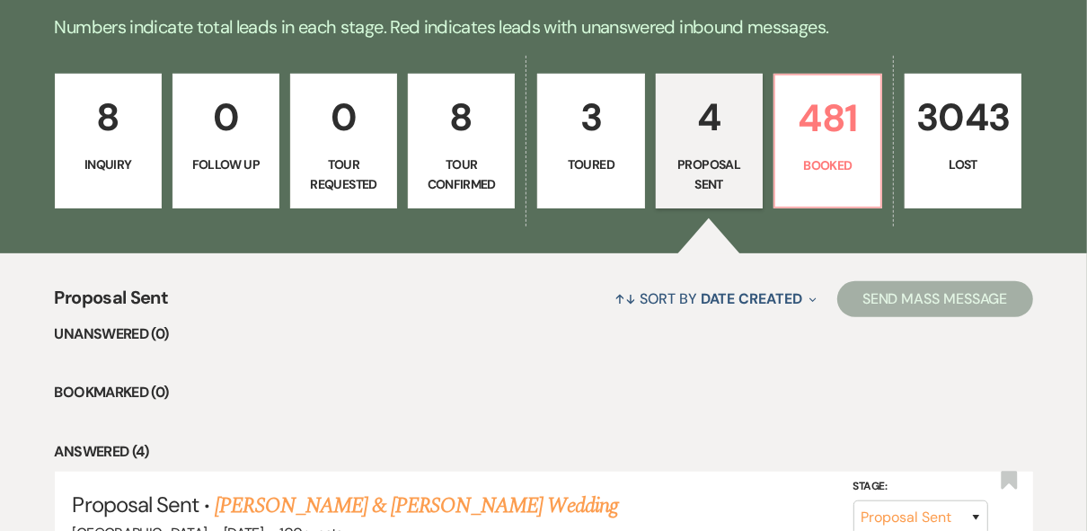
select select "4"
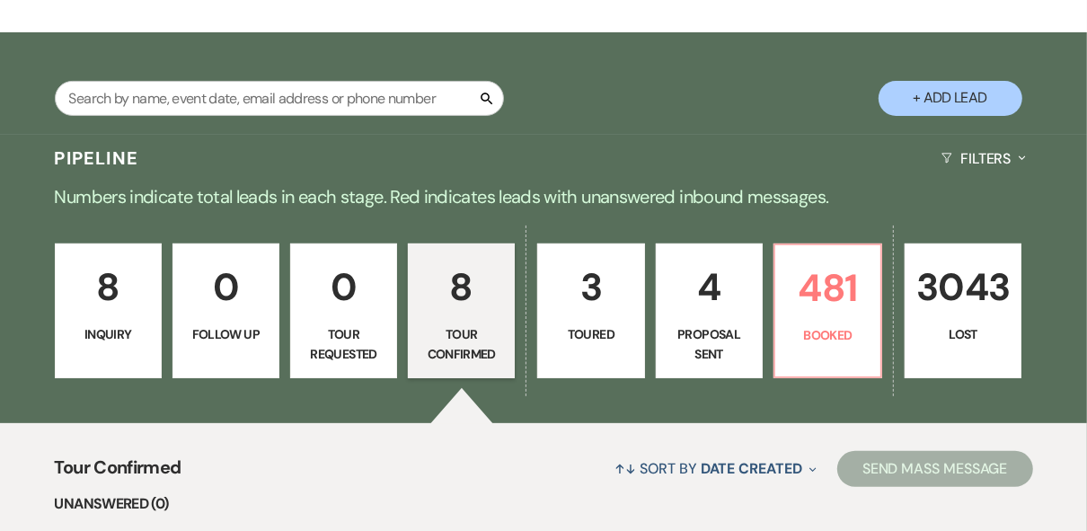
scroll to position [359, 0]
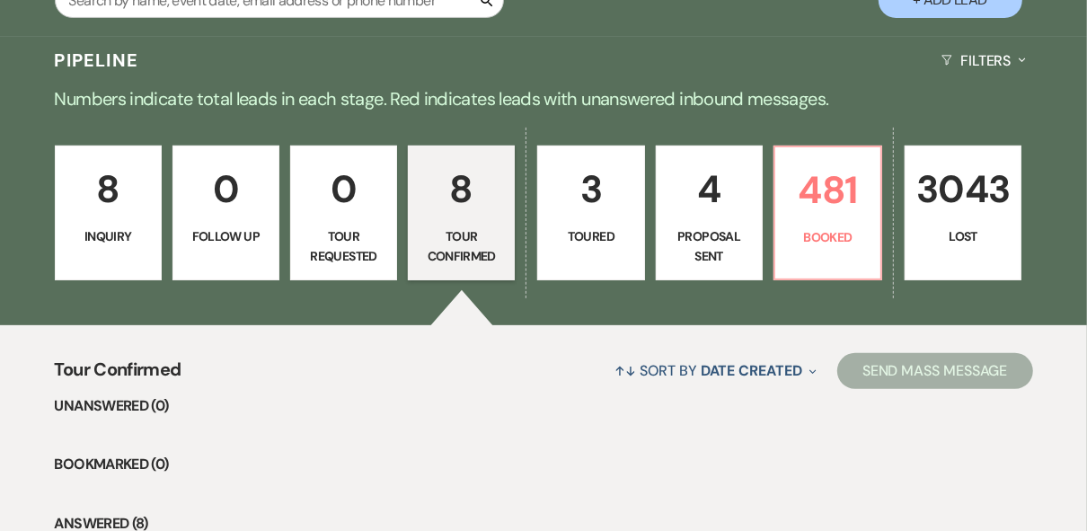
click at [87, 230] on p "Inquiry" at bounding box center [109, 236] width 84 height 20
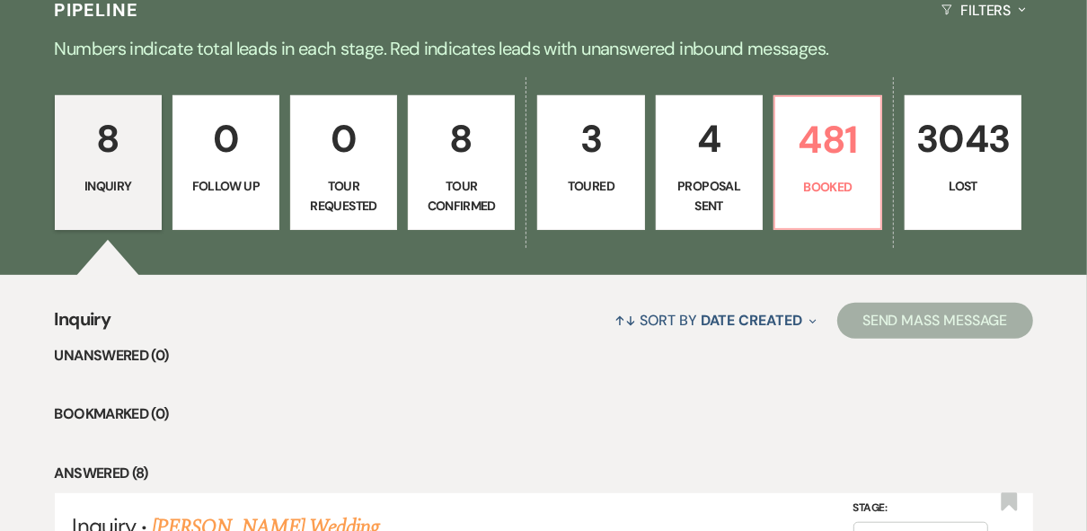
scroll to position [431, 0]
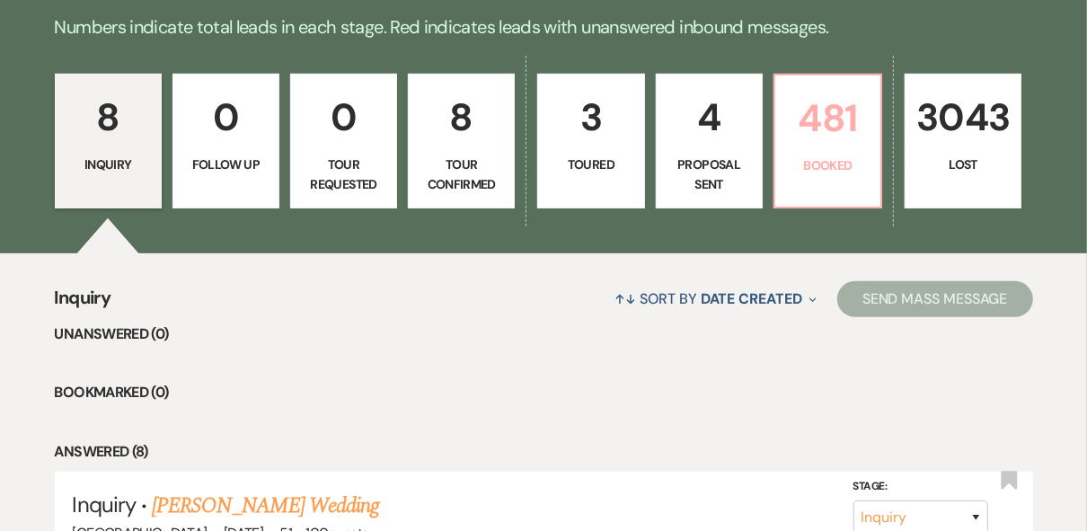
click at [814, 183] on link "481 Booked" at bounding box center [828, 141] width 109 height 135
